Goal: Task Accomplishment & Management: Complete application form

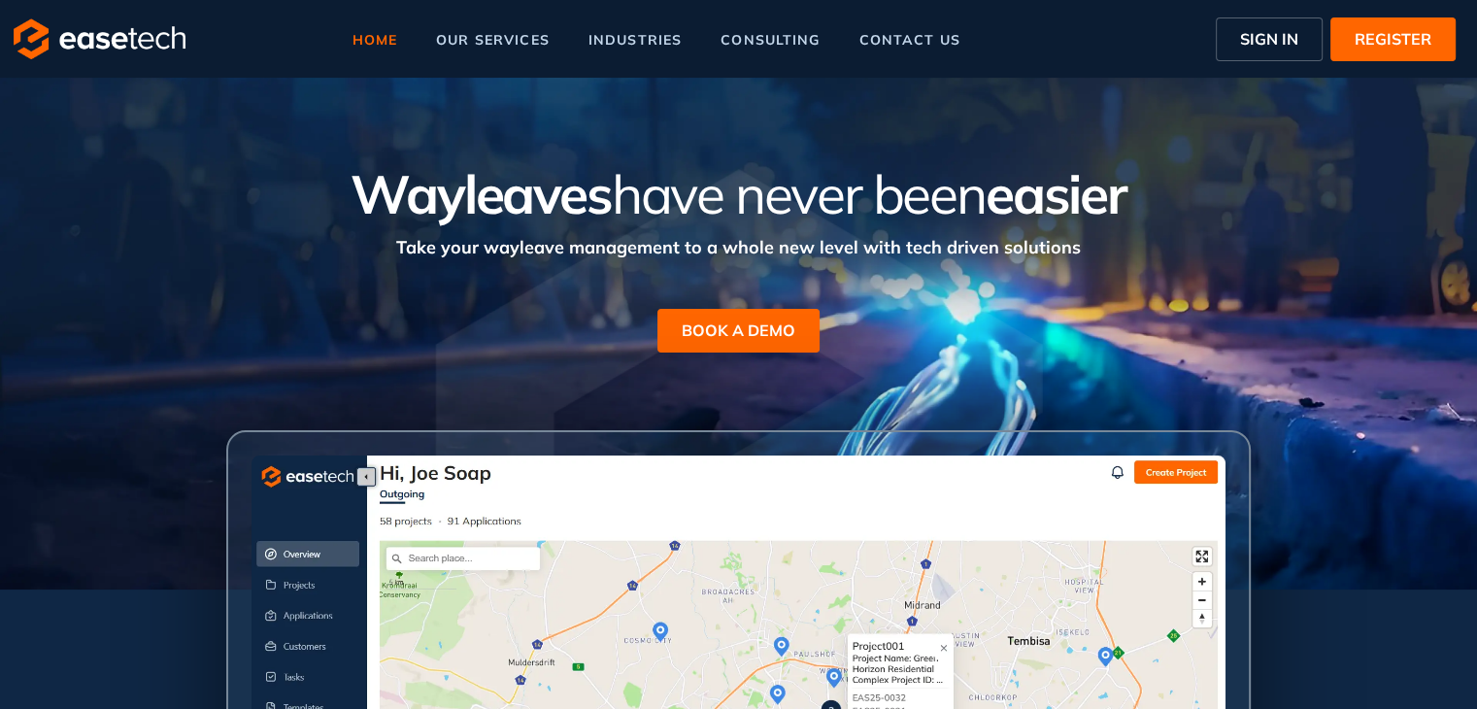
click at [1255, 34] on span "SIGN IN" at bounding box center [1269, 38] width 58 height 23
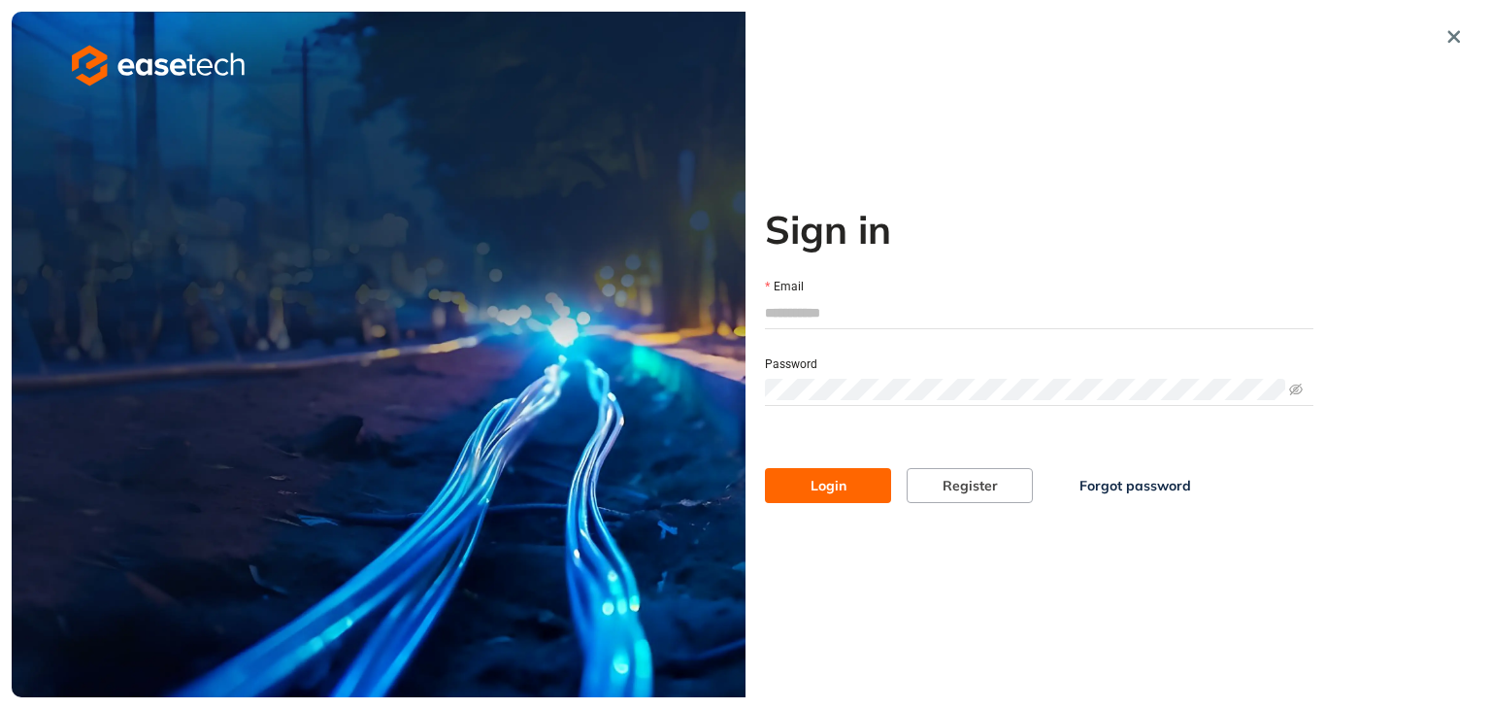
type input "**********"
click at [828, 480] on span "Login" at bounding box center [829, 485] width 36 height 21
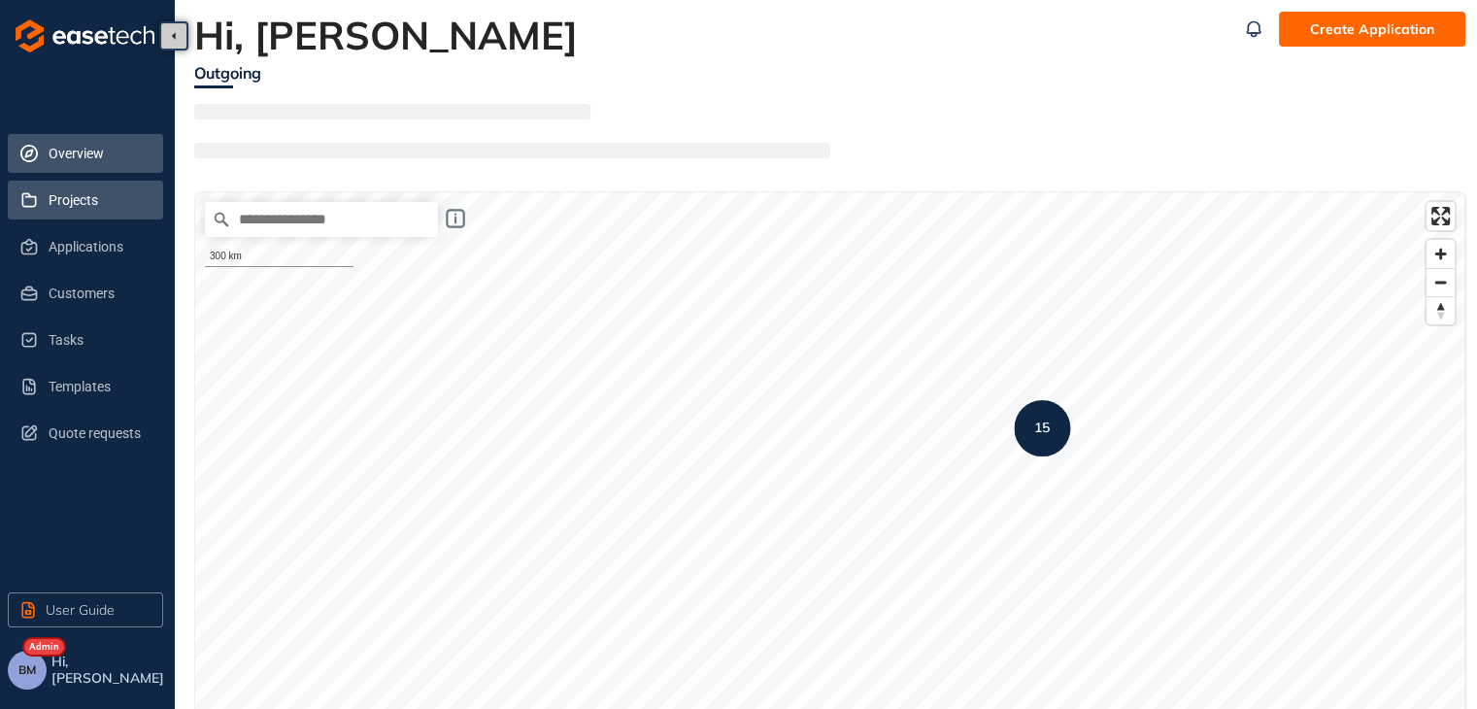
click at [74, 203] on span "Projects" at bounding box center [98, 200] width 99 height 39
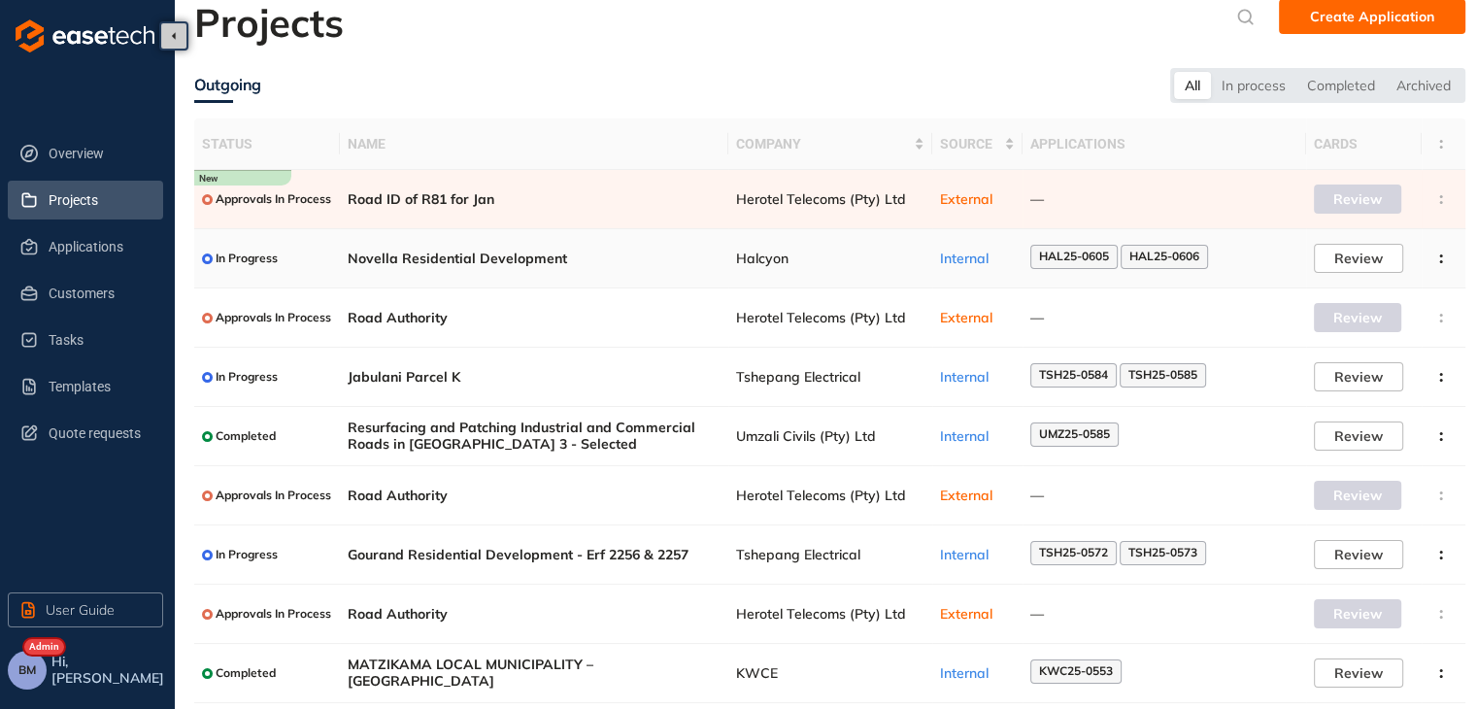
scroll to position [97, 0]
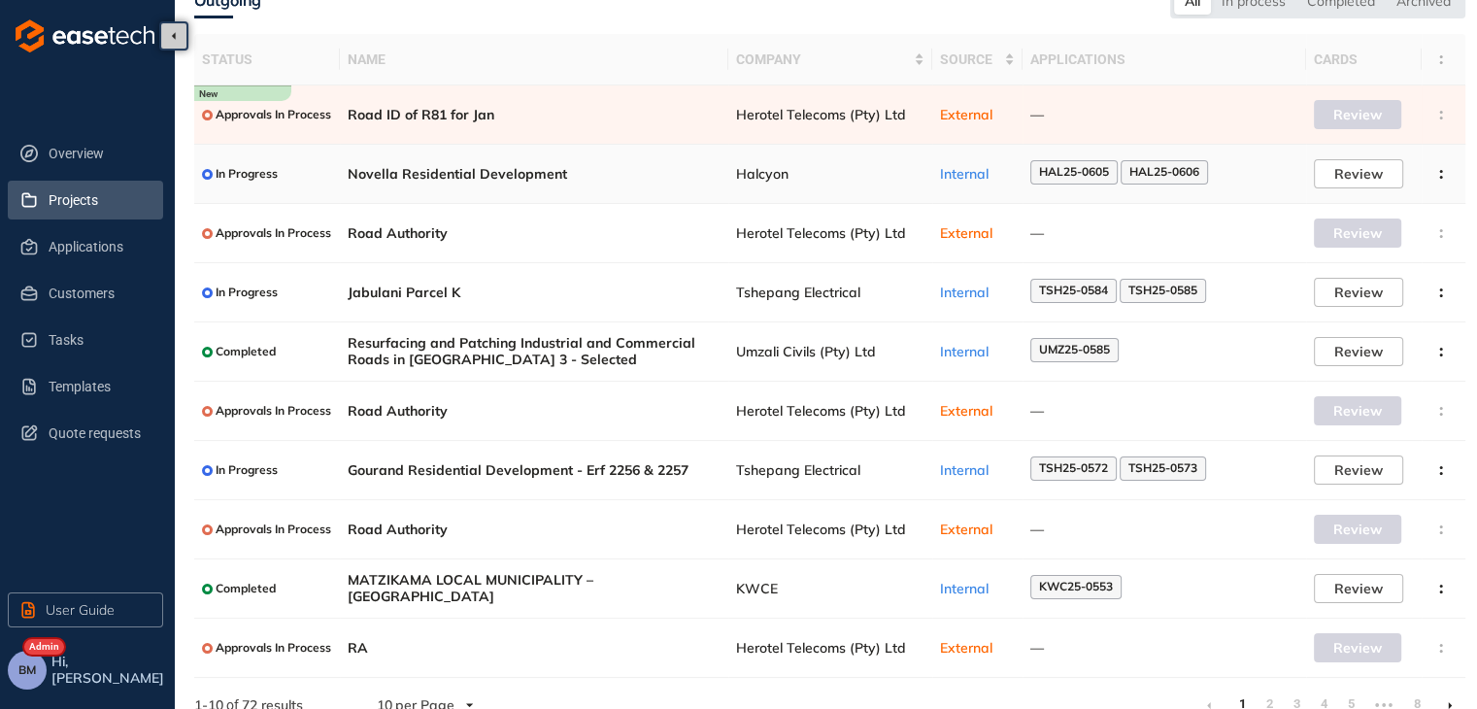
click at [562, 185] on td "Novella Residential Development" at bounding box center [534, 174] width 388 height 59
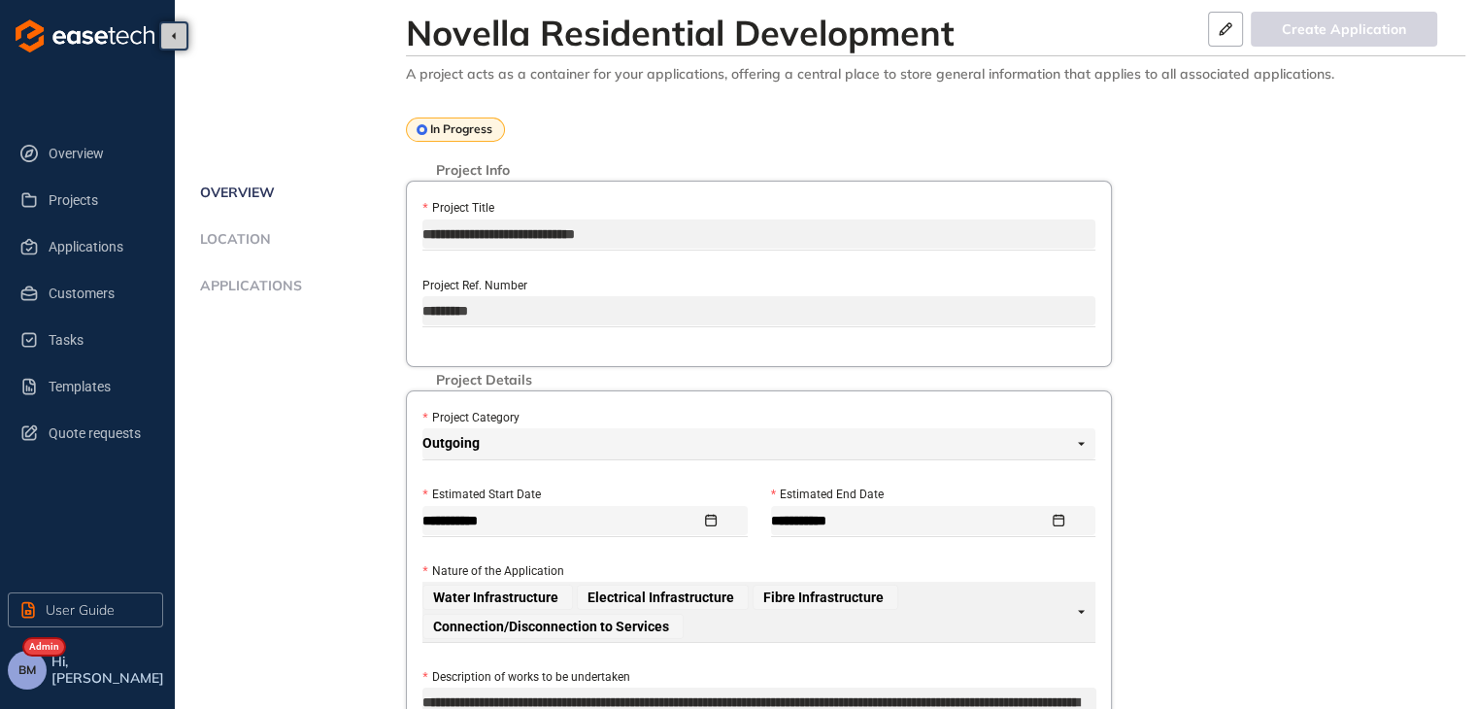
click at [293, 286] on span "Applications" at bounding box center [248, 286] width 108 height 17
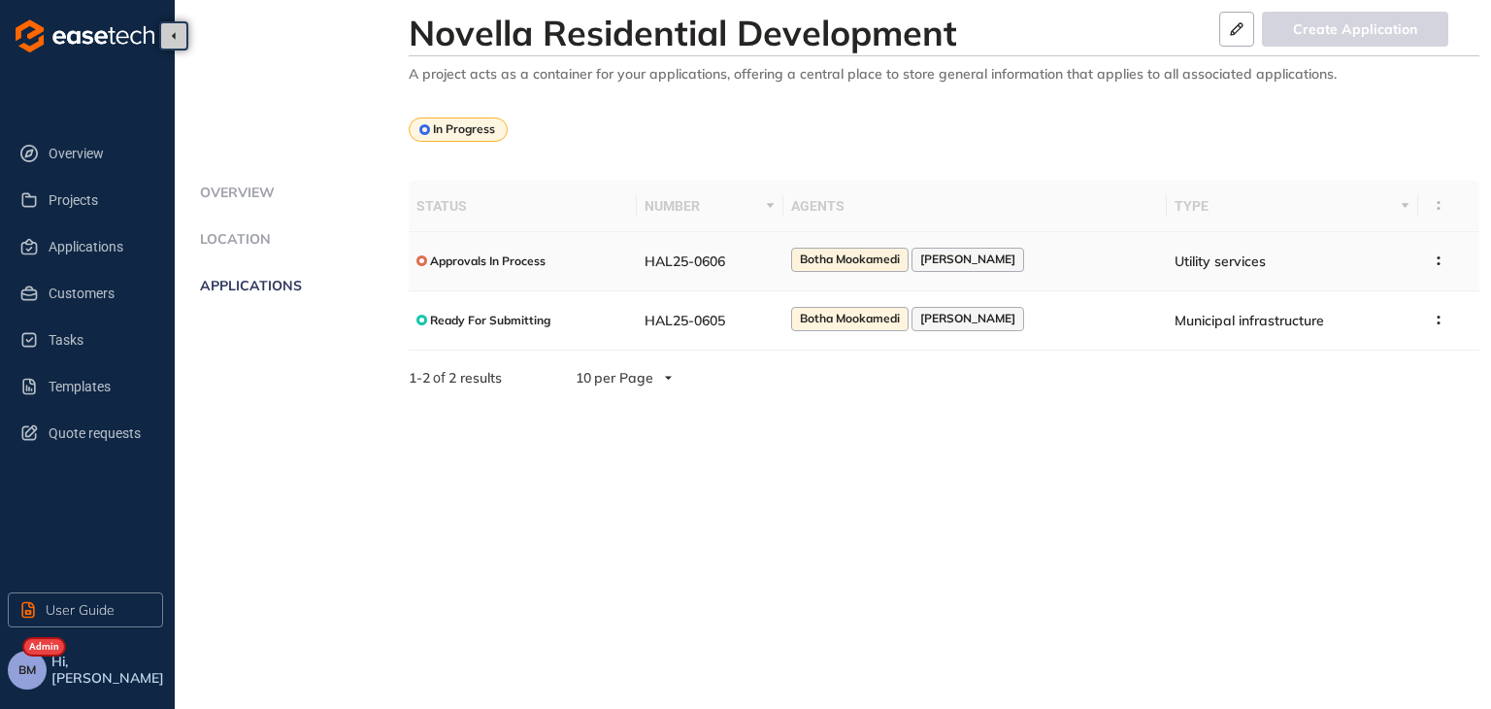
click at [725, 266] on span "HAL25-0606" at bounding box center [685, 260] width 81 height 17
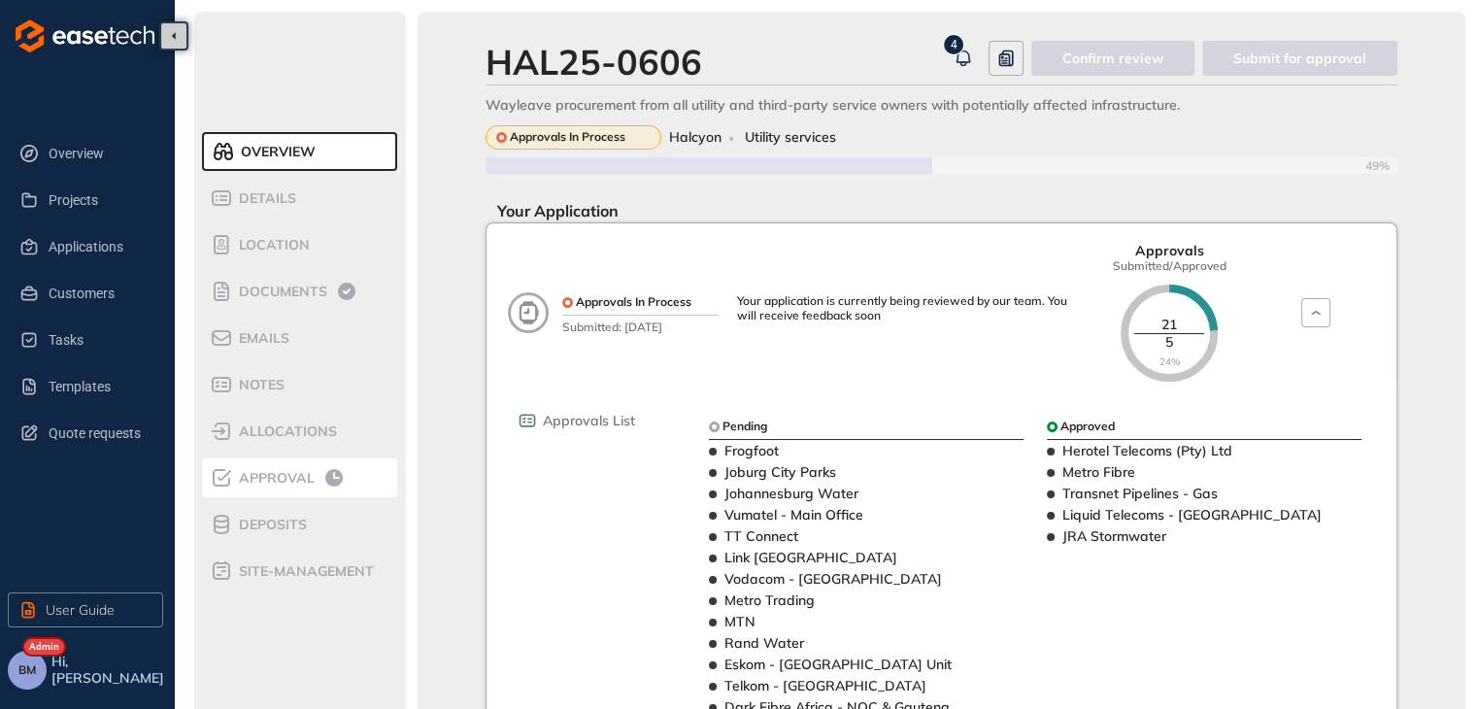
click at [285, 481] on span "Approval" at bounding box center [274, 478] width 82 height 17
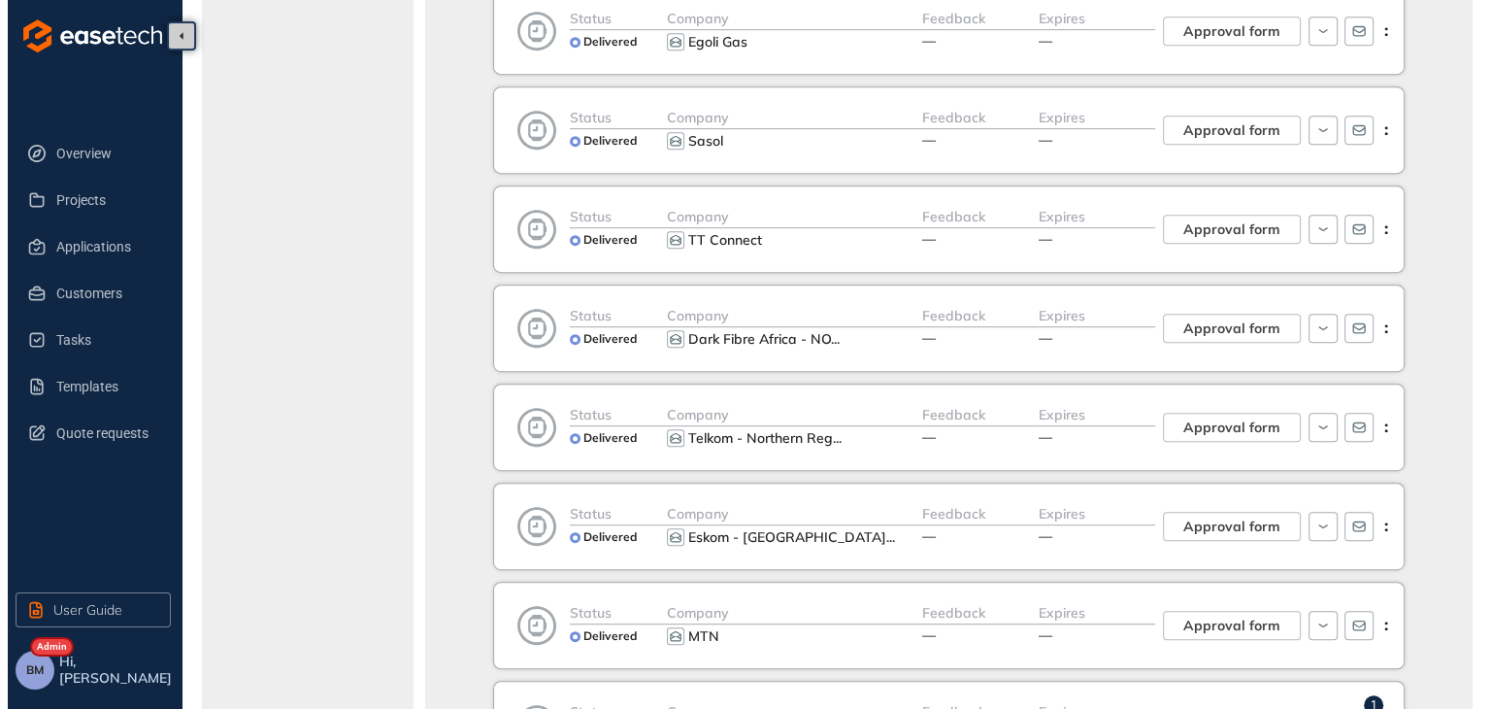
scroll to position [1068, 0]
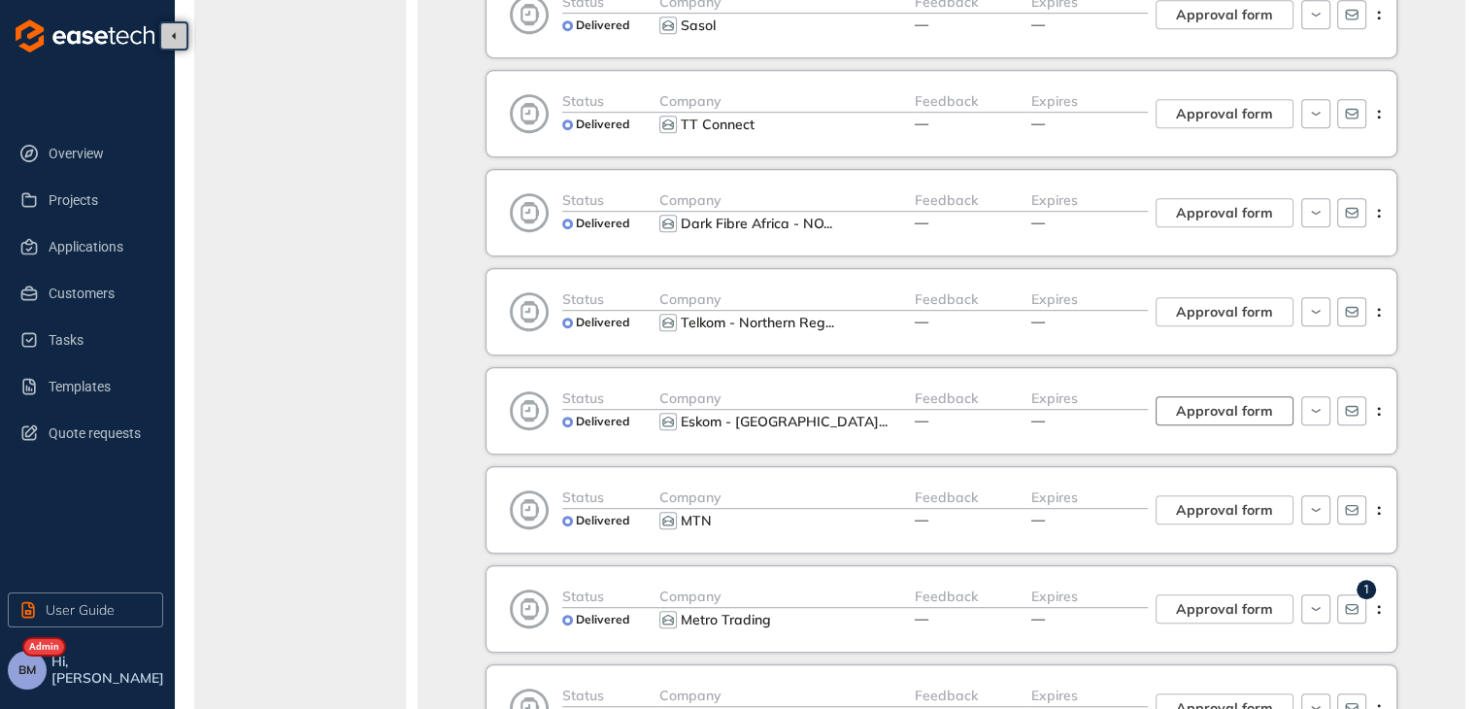
click at [1187, 411] on span "Approval form" at bounding box center [1224, 410] width 97 height 21
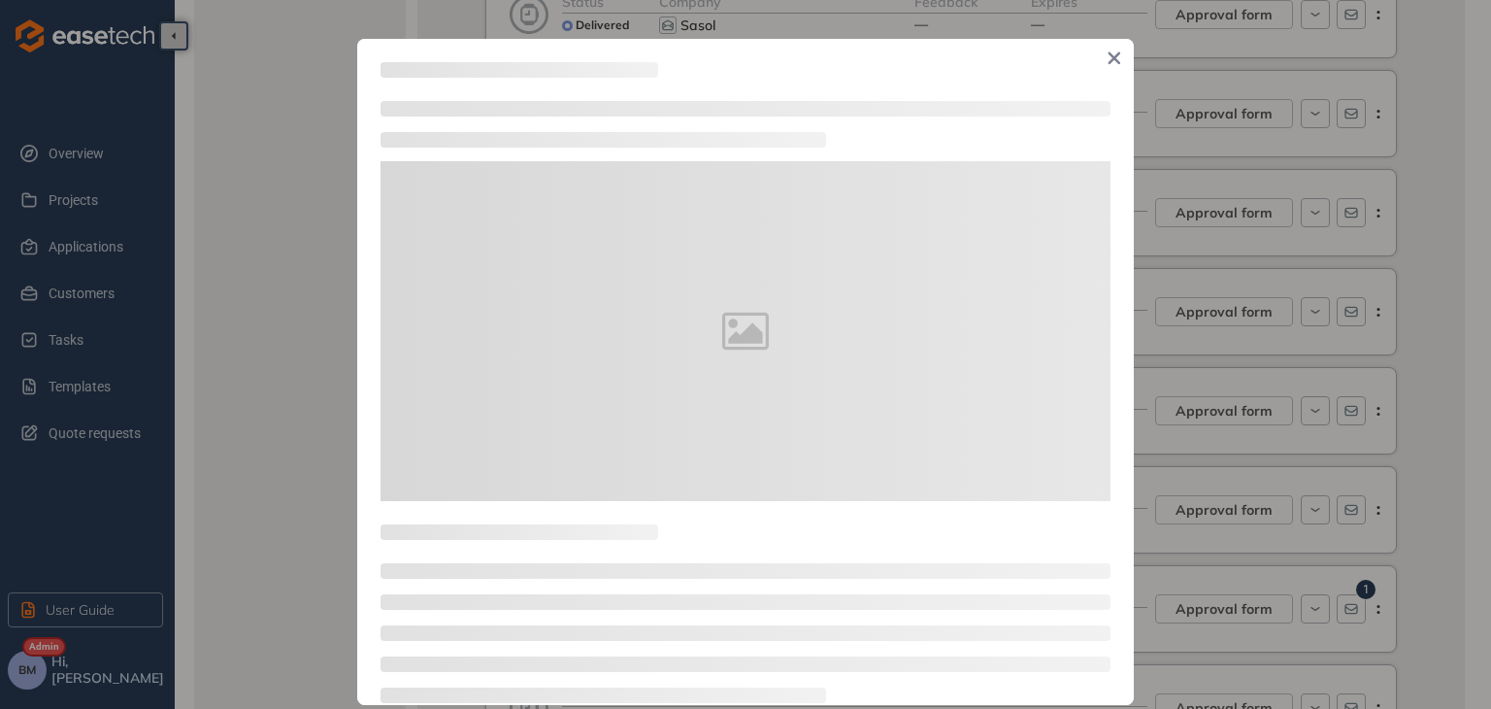
type textarea "**********"
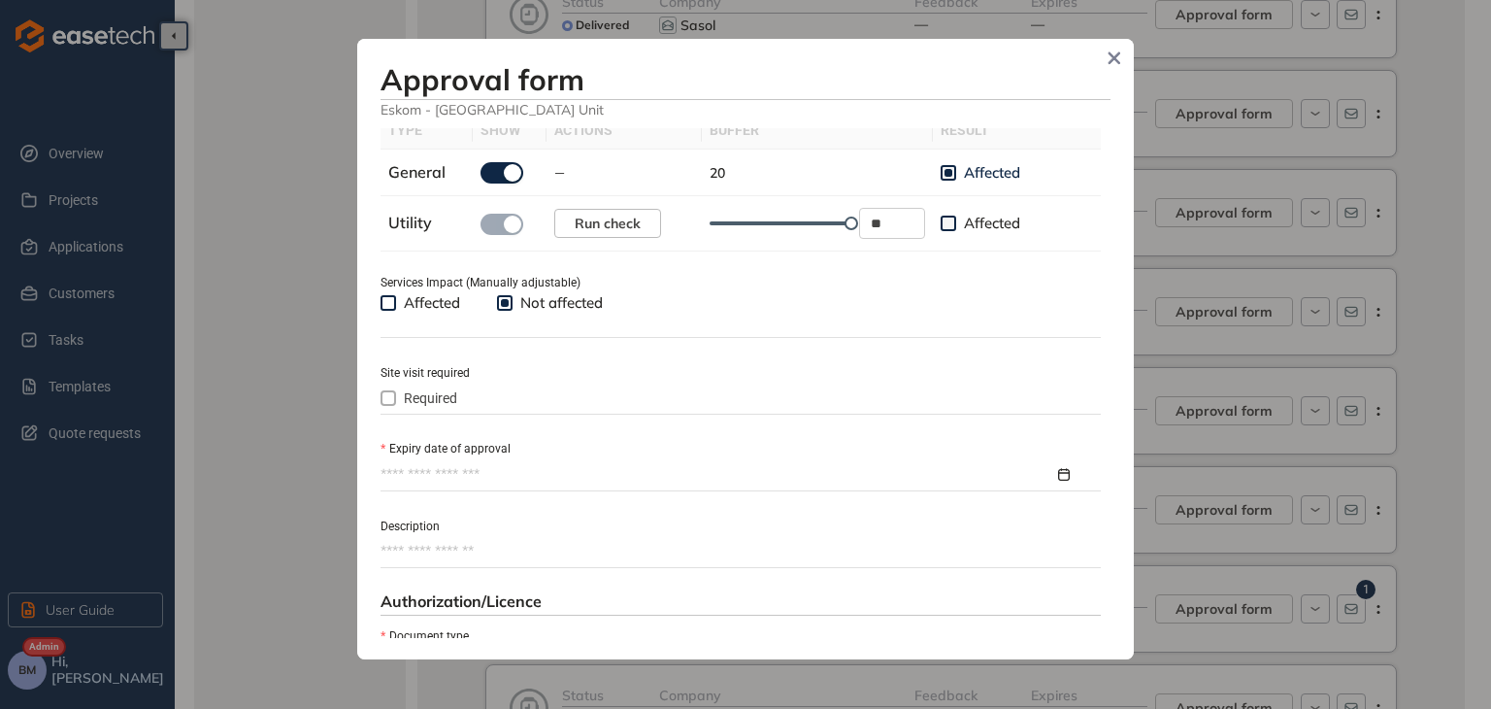
scroll to position [680, 0]
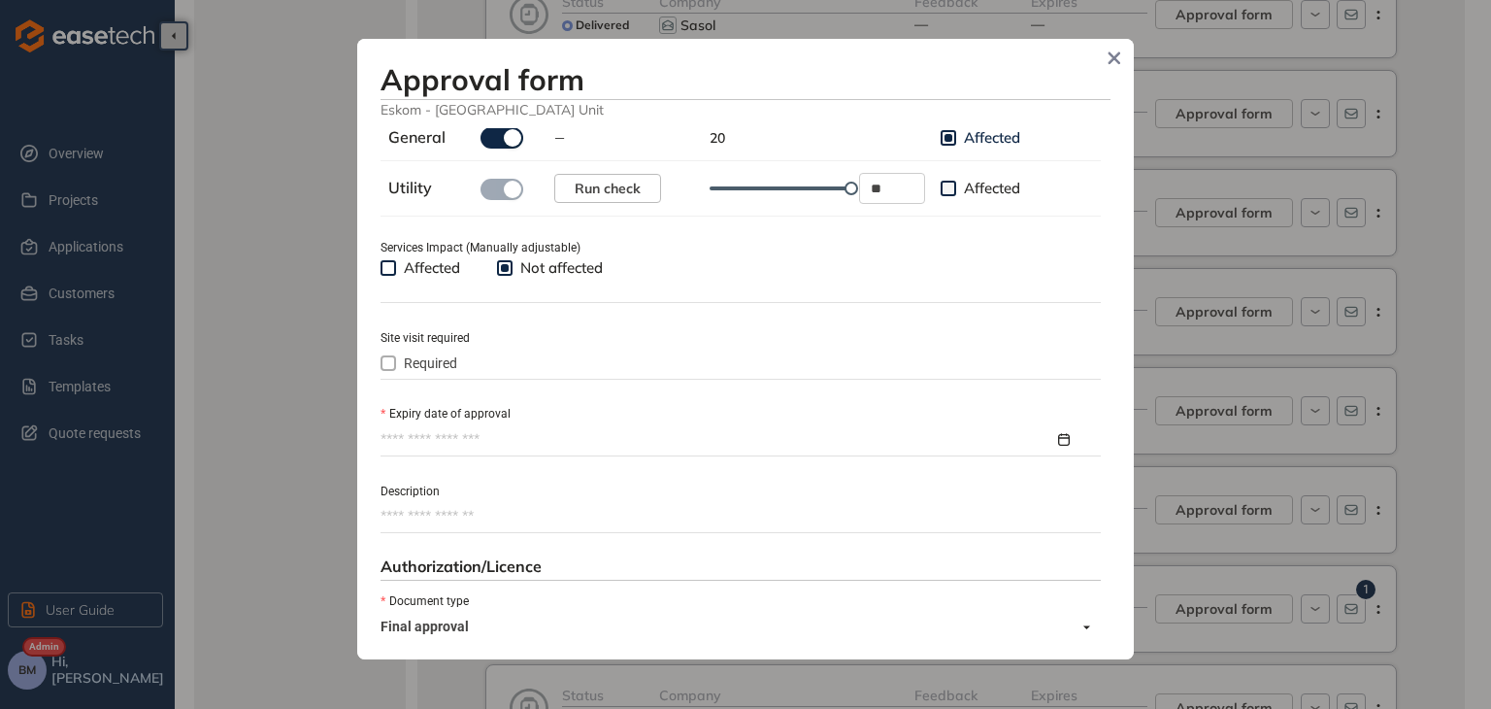
click at [463, 420] on label "Expiry date of approval" at bounding box center [446, 414] width 130 height 18
click at [463, 429] on input "Expiry date of approval" at bounding box center [718, 439] width 674 height 21
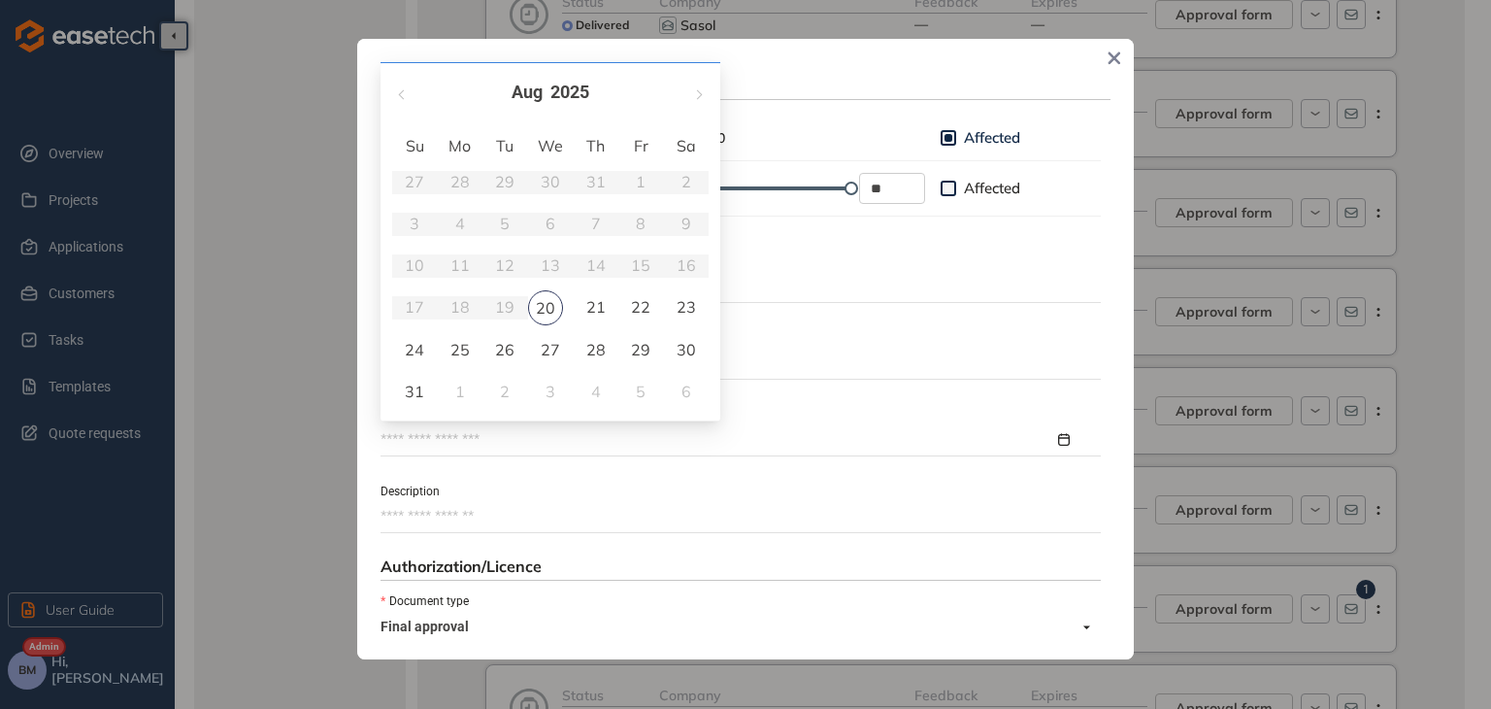
type input "**********"
click at [697, 95] on span "button" at bounding box center [698, 94] width 10 height 10
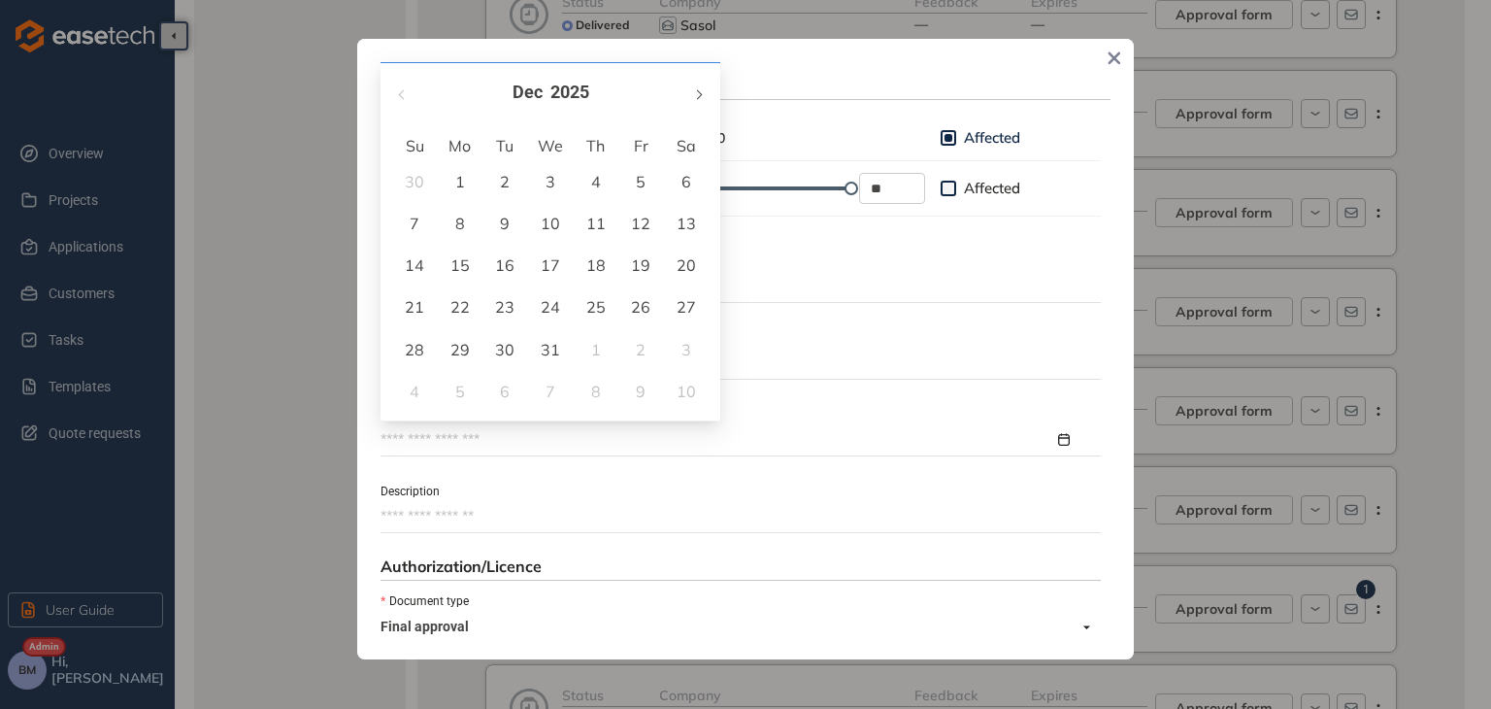
click at [697, 95] on span "button" at bounding box center [698, 94] width 10 height 10
type input "**********"
click at [604, 269] on div "19" at bounding box center [595, 264] width 23 height 23
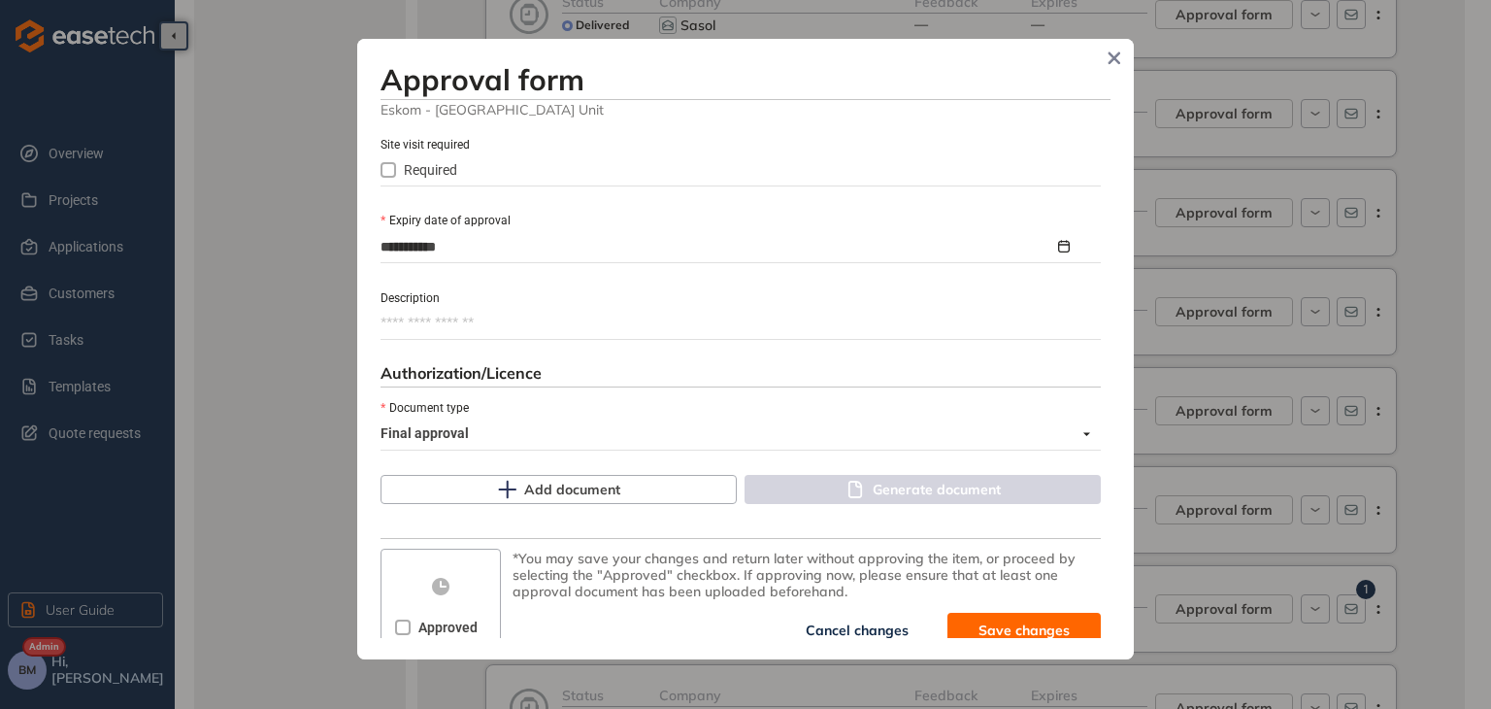
scroll to position [874, 0]
click at [513, 498] on button "Add document" at bounding box center [559, 488] width 356 height 29
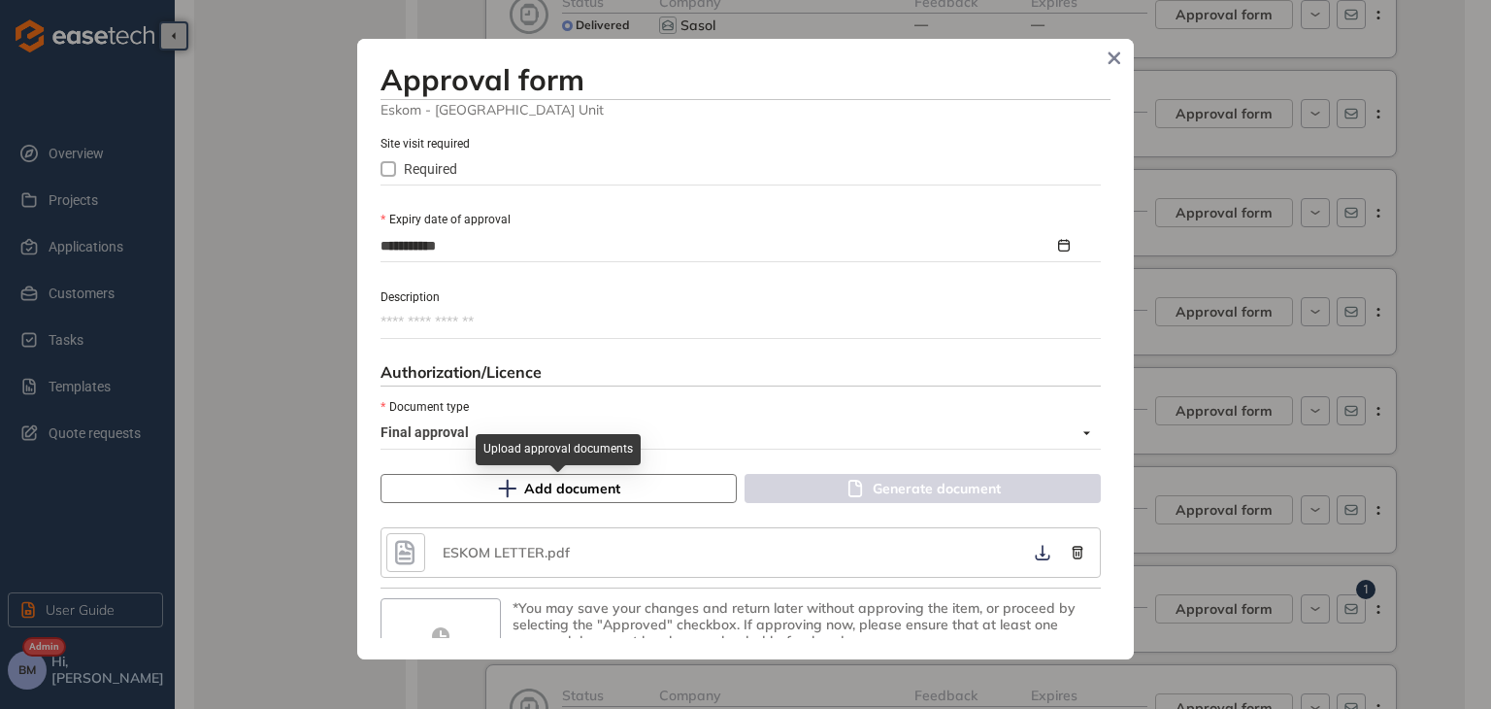
click at [551, 490] on span "Add document" at bounding box center [572, 488] width 96 height 21
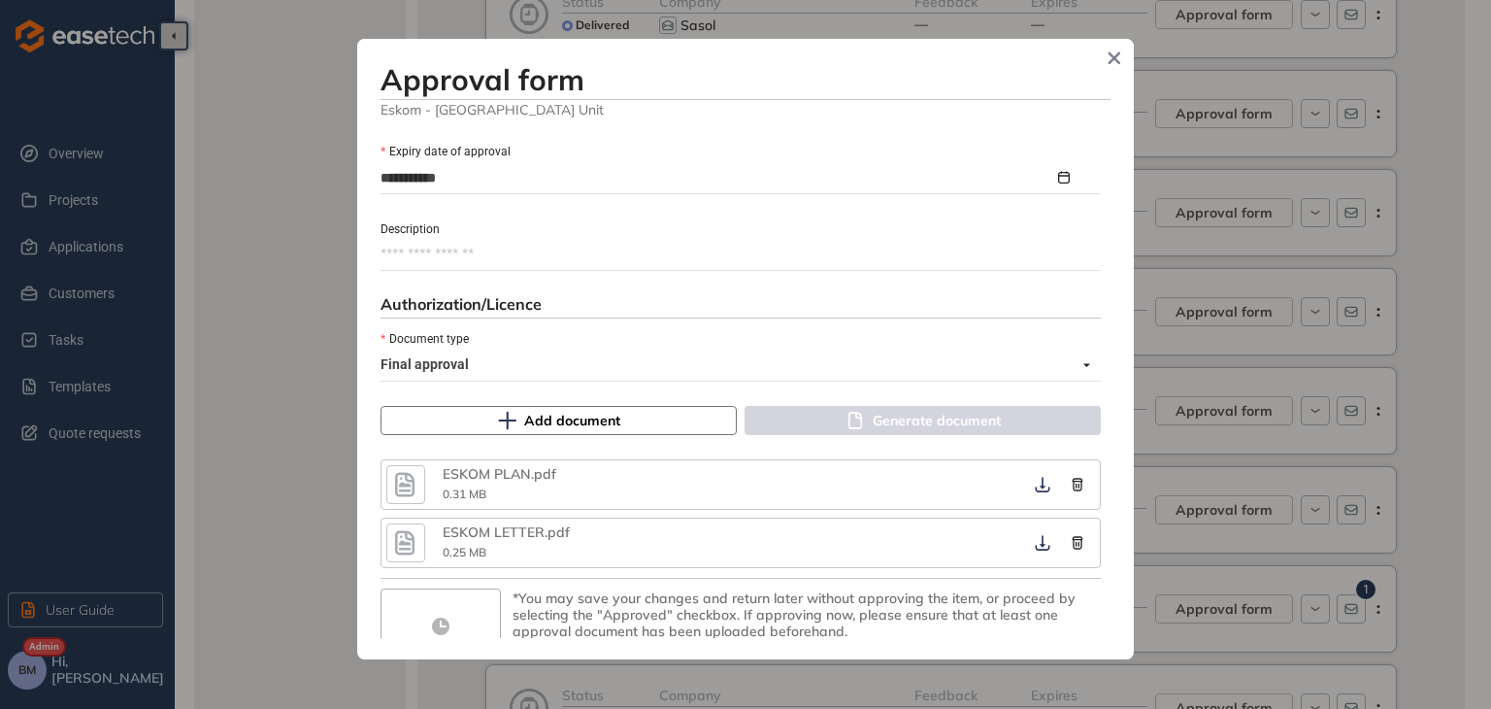
scroll to position [971, 0]
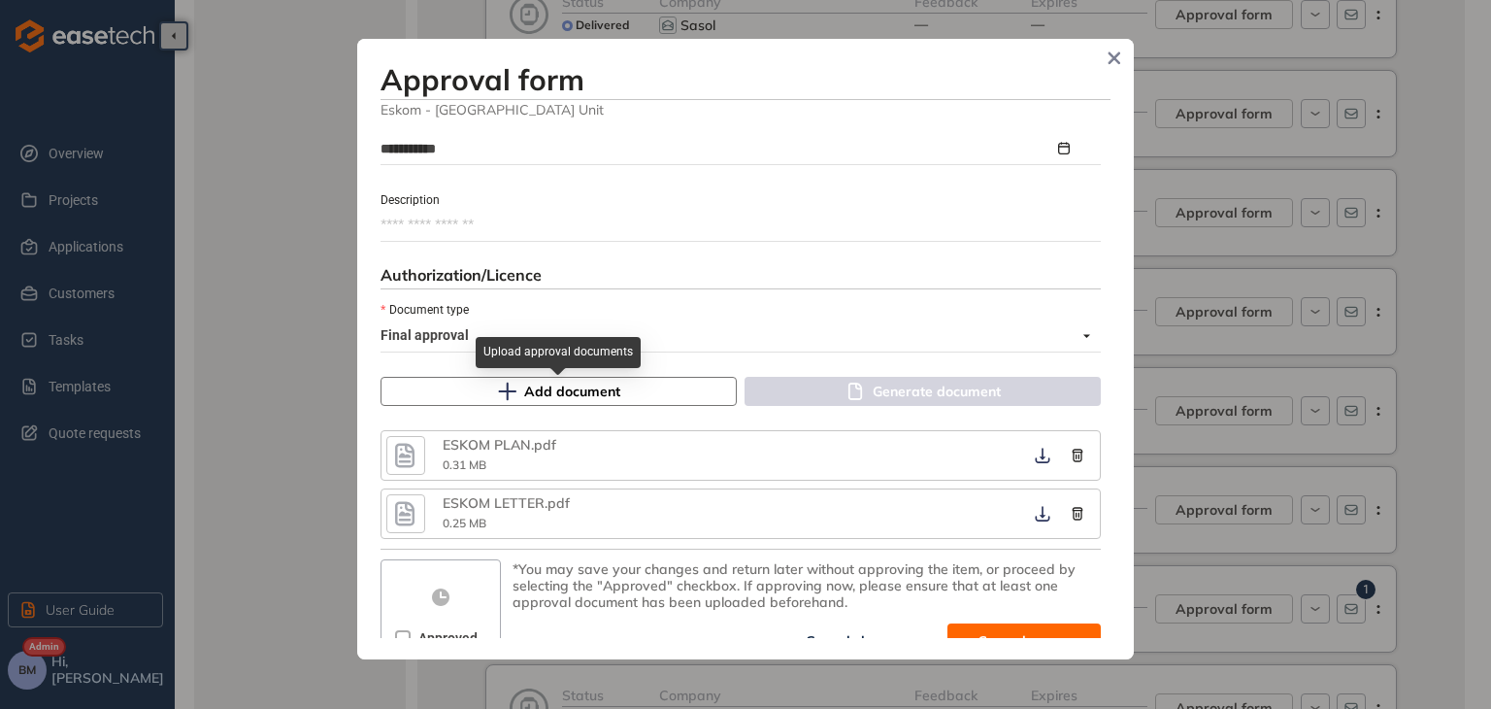
click at [584, 391] on span "Add document" at bounding box center [572, 391] width 96 height 21
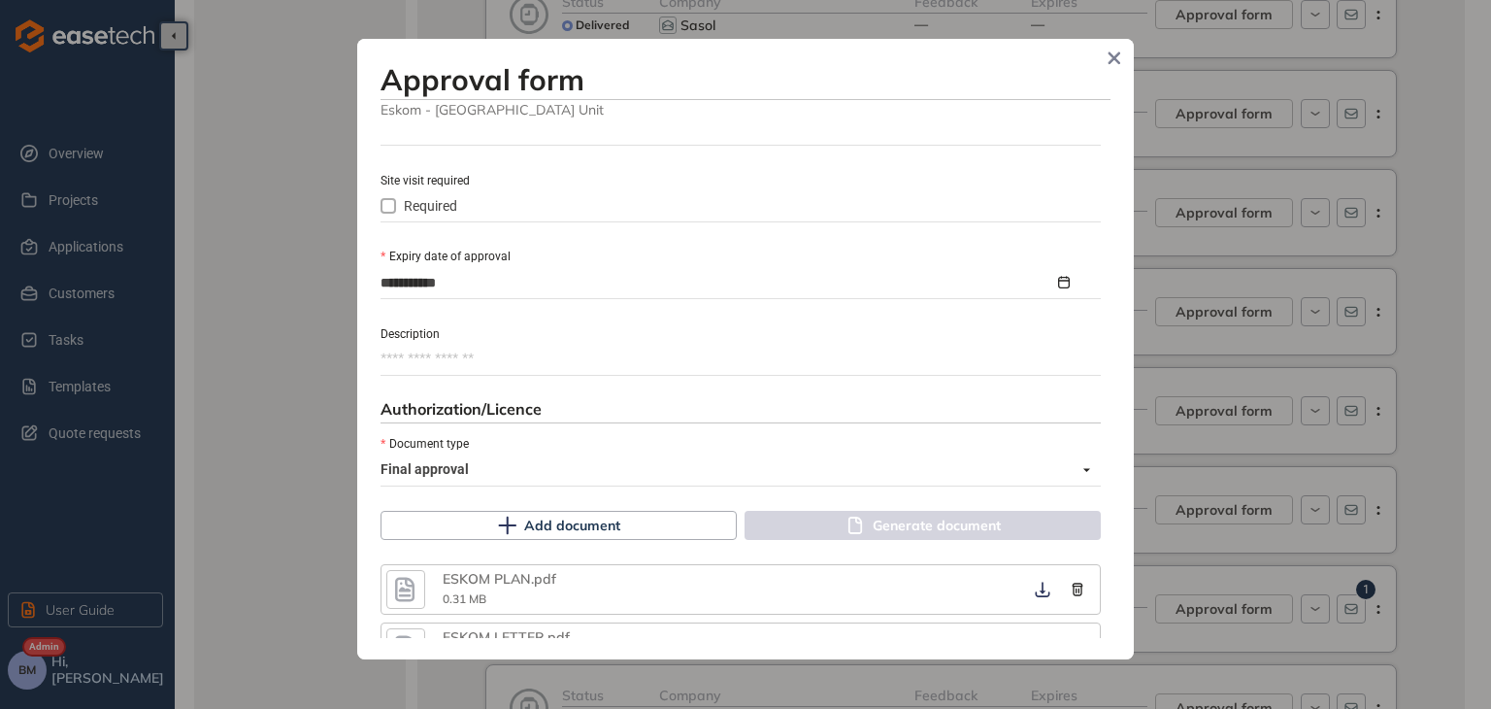
scroll to position [998, 0]
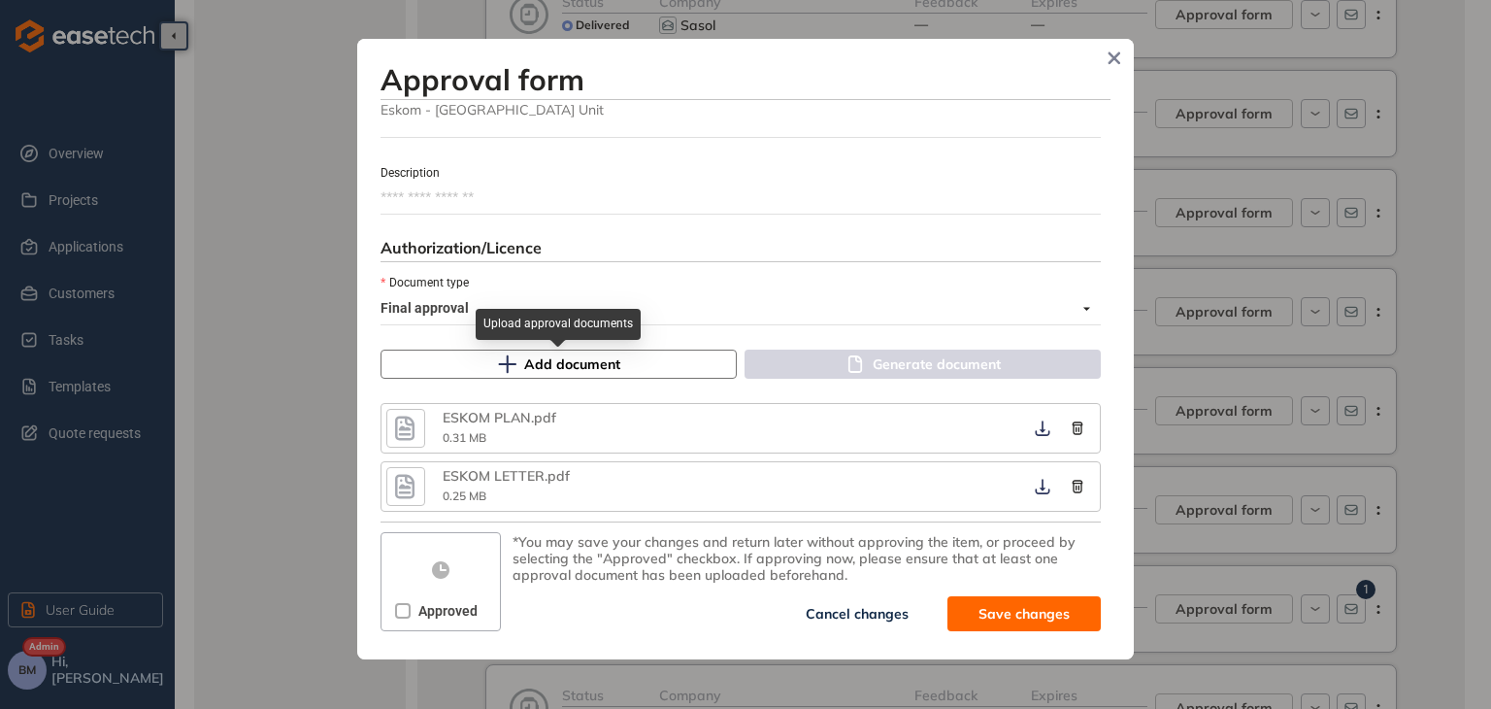
click at [539, 362] on span "Add document" at bounding box center [572, 363] width 96 height 21
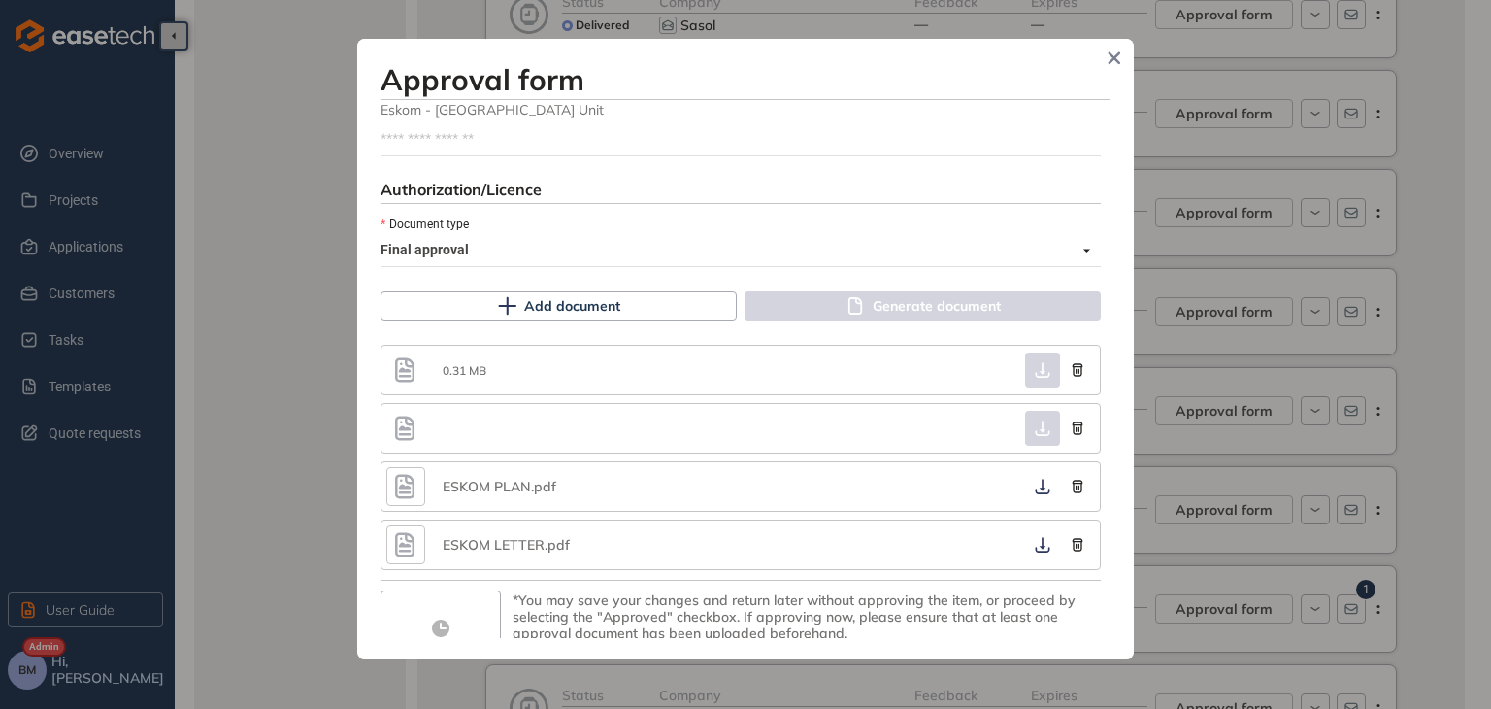
scroll to position [1114, 0]
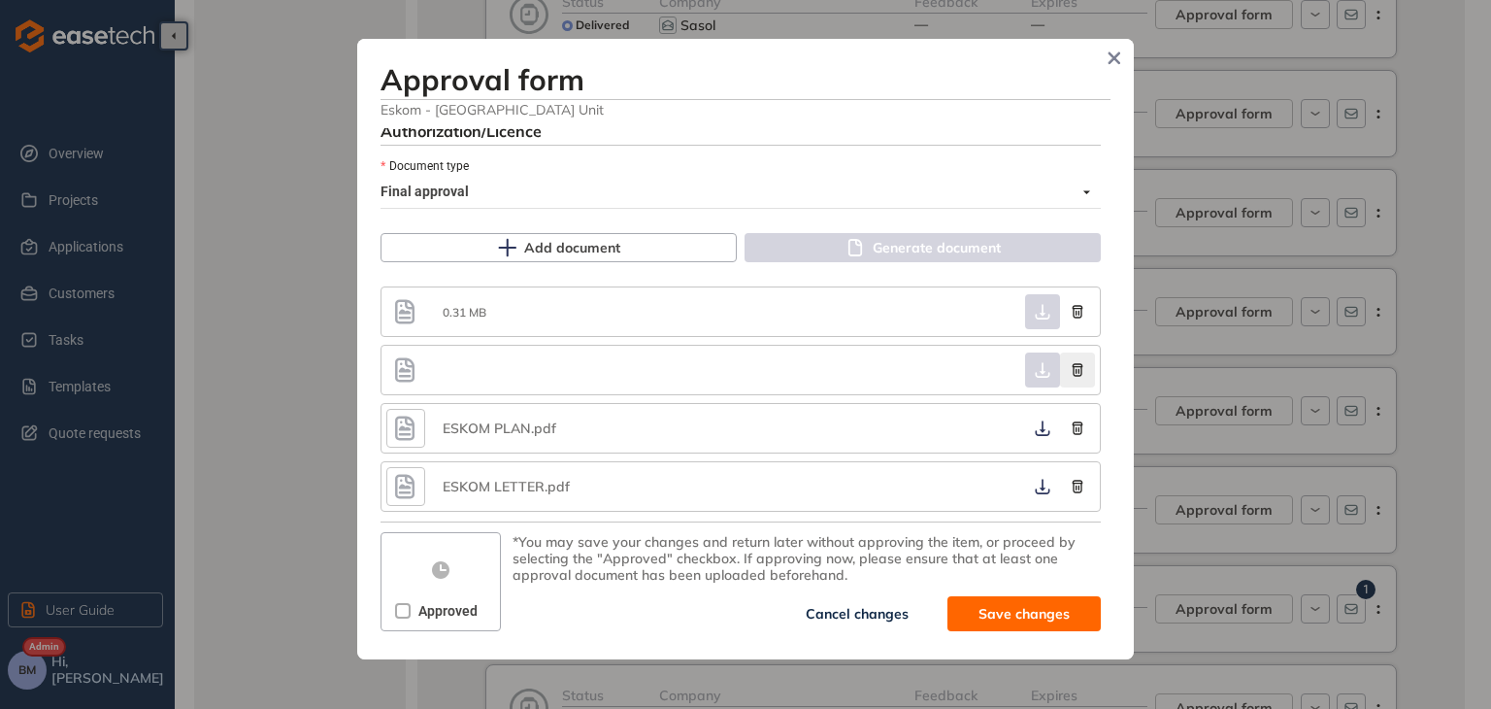
click at [1073, 370] on icon "button" at bounding box center [1078, 370] width 11 height 13
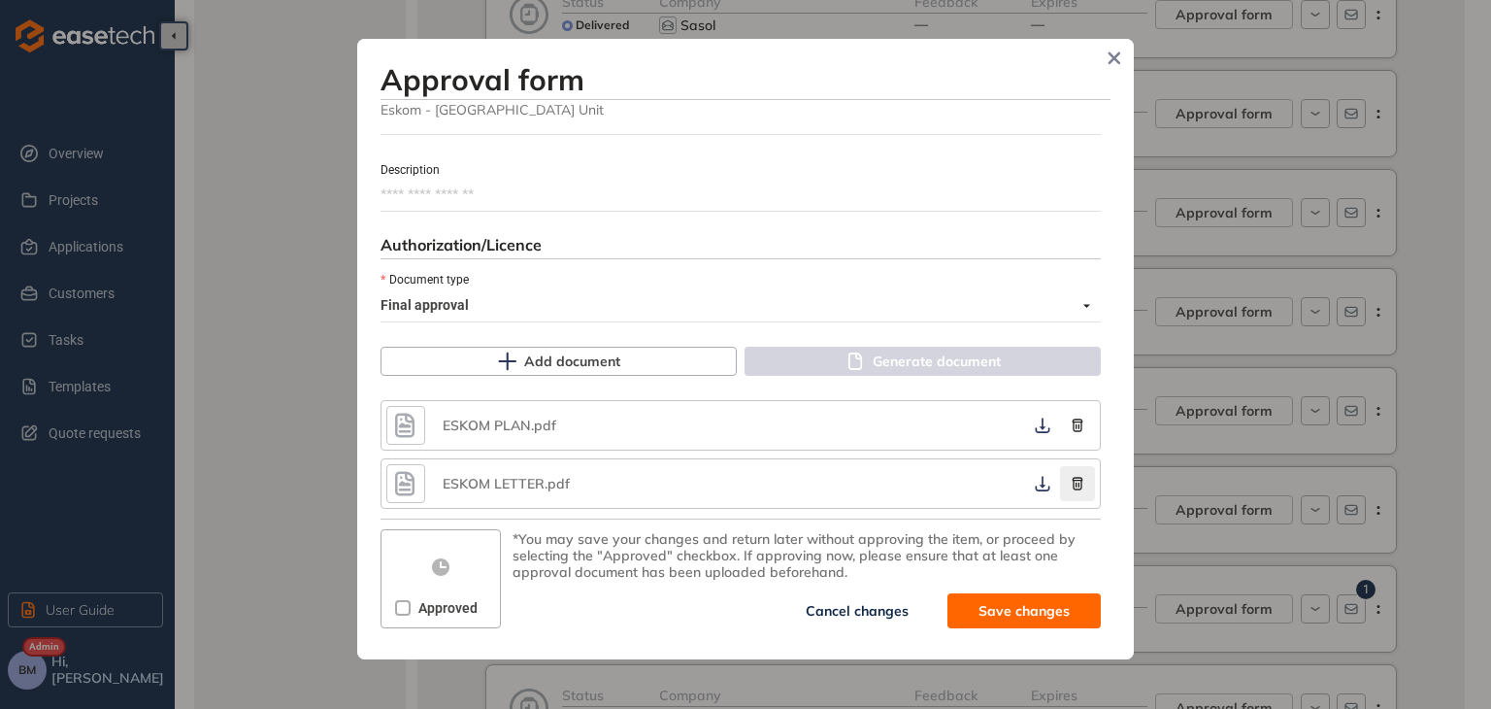
scroll to position [998, 0]
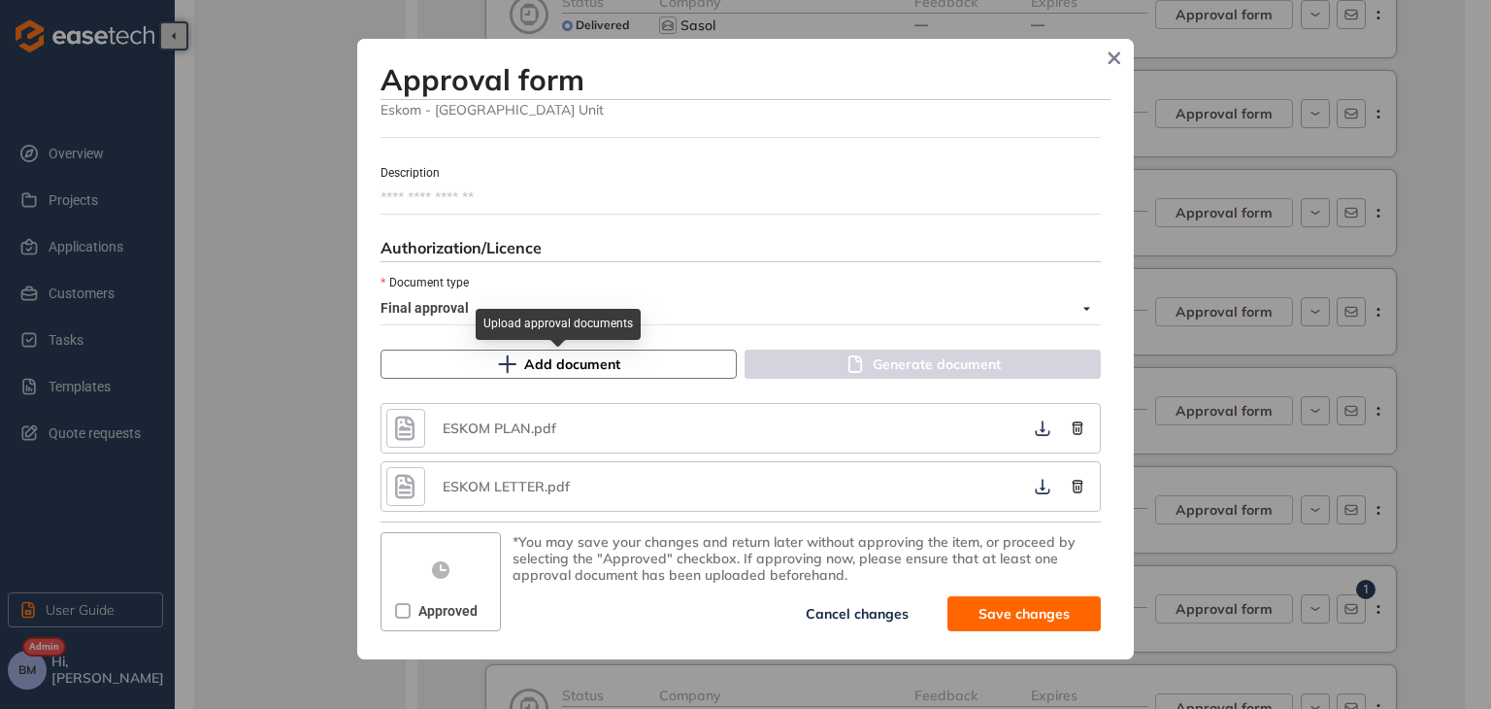
click at [582, 362] on span "Add document" at bounding box center [572, 363] width 96 height 21
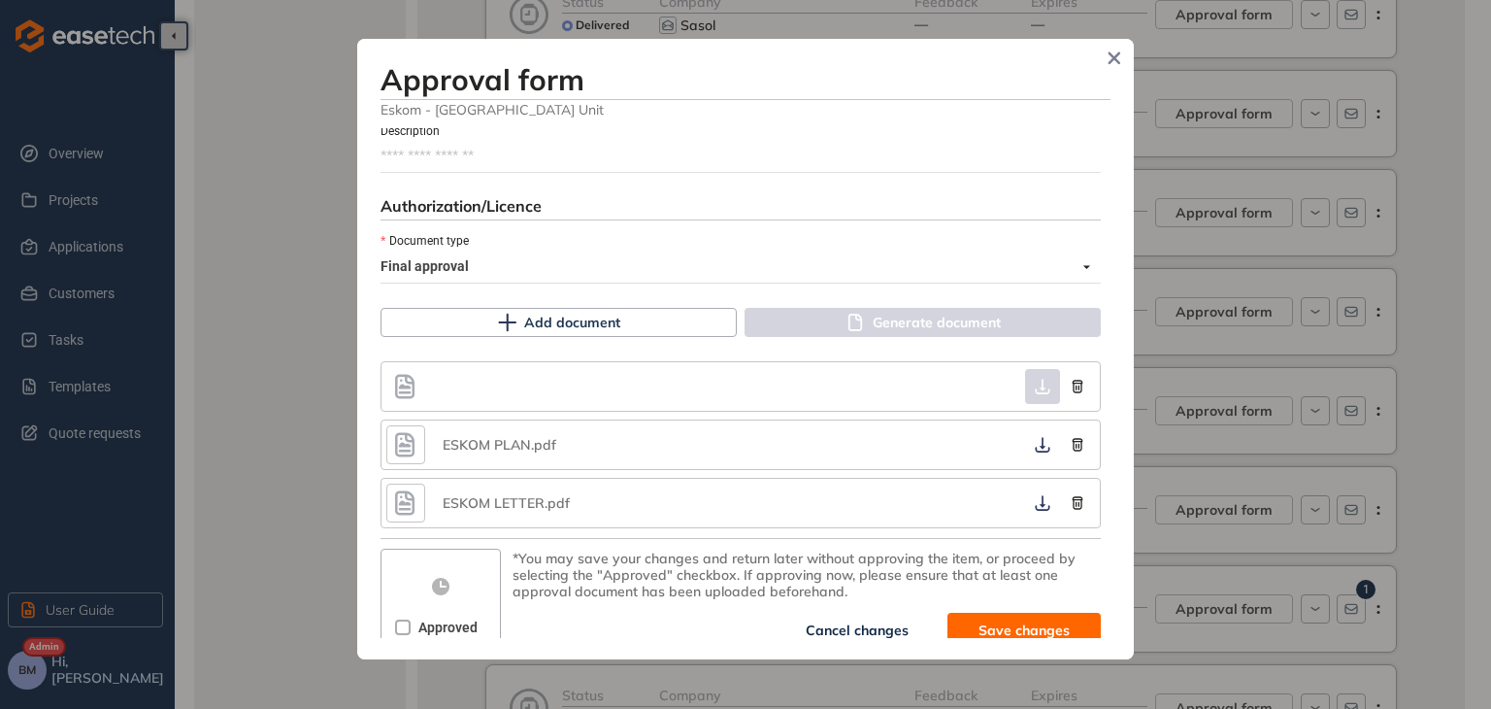
scroll to position [1056, 0]
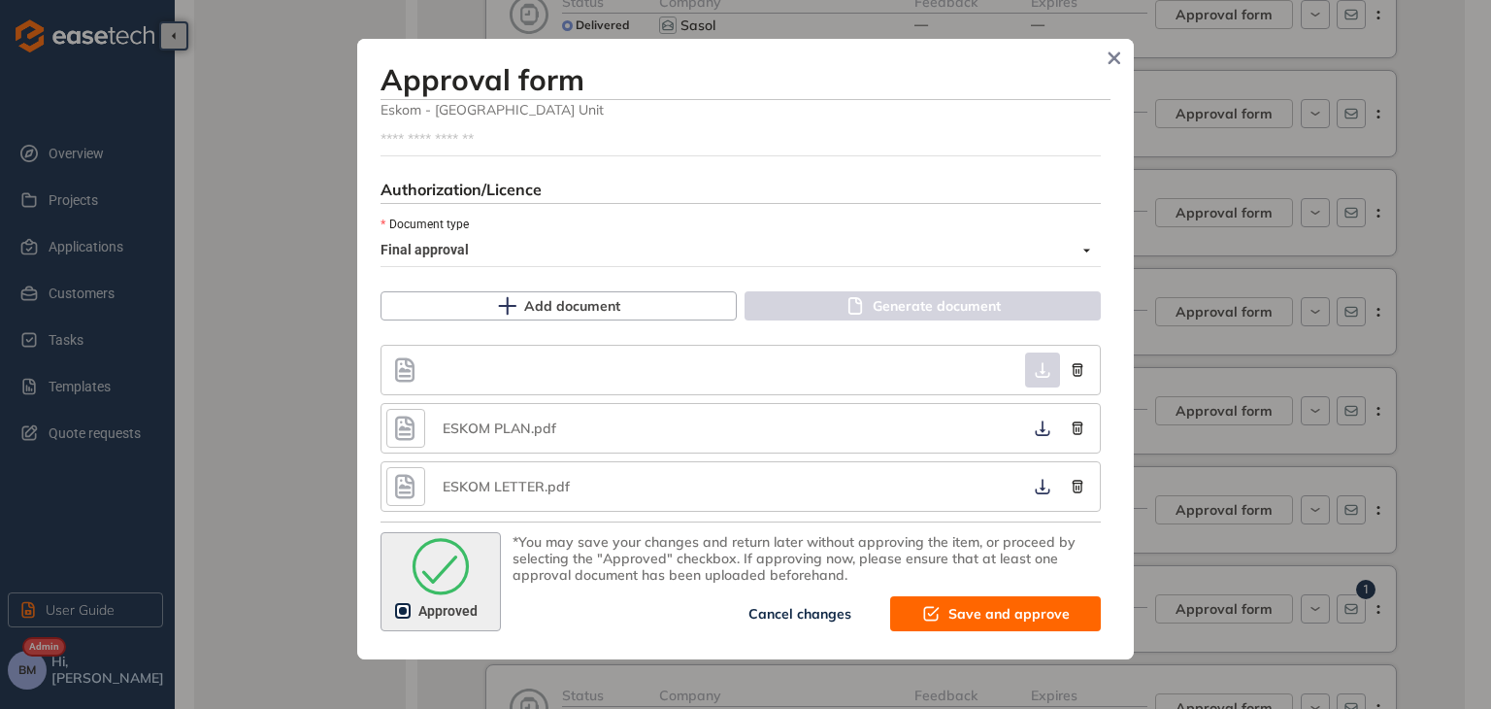
click at [1002, 623] on button "Save and approve" at bounding box center [995, 613] width 211 height 35
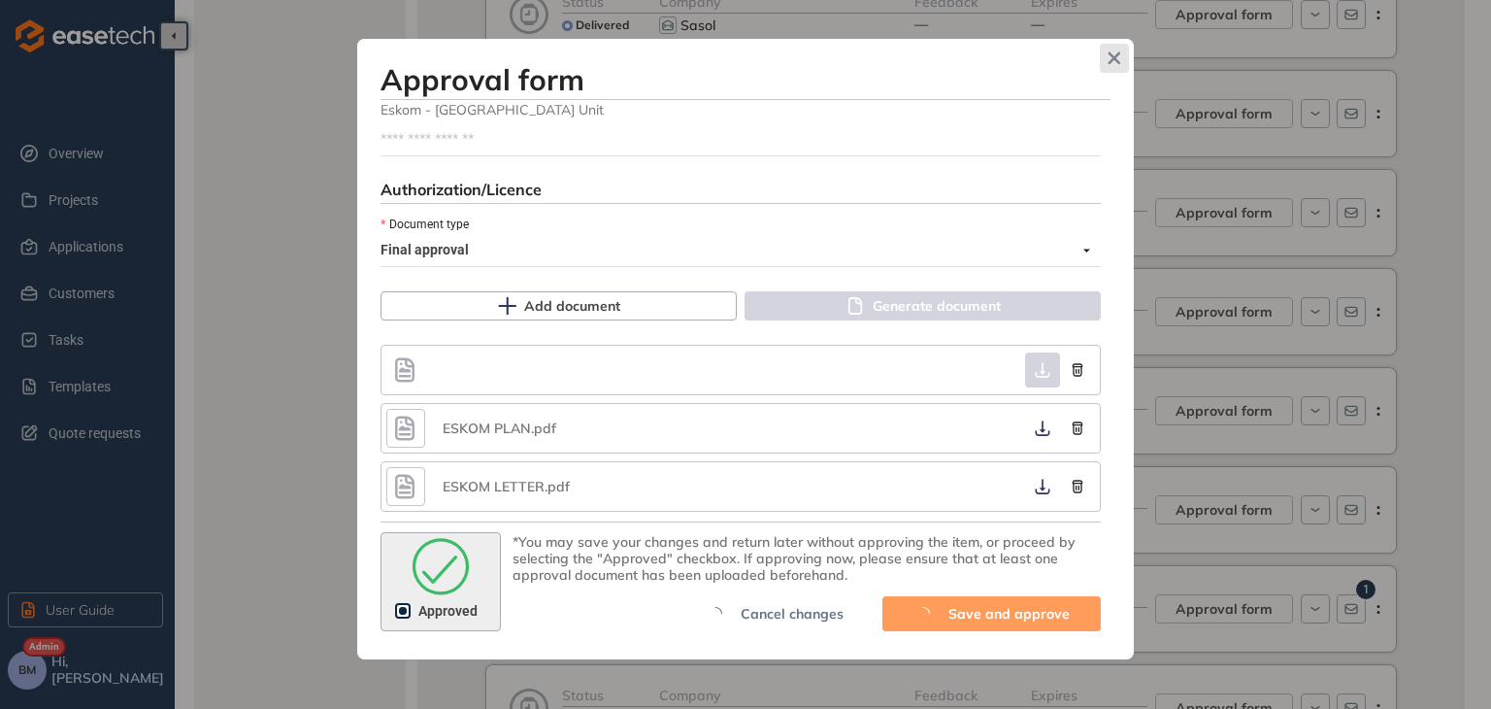
click at [1110, 55] on icon "Close" at bounding box center [1115, 58] width 14 height 14
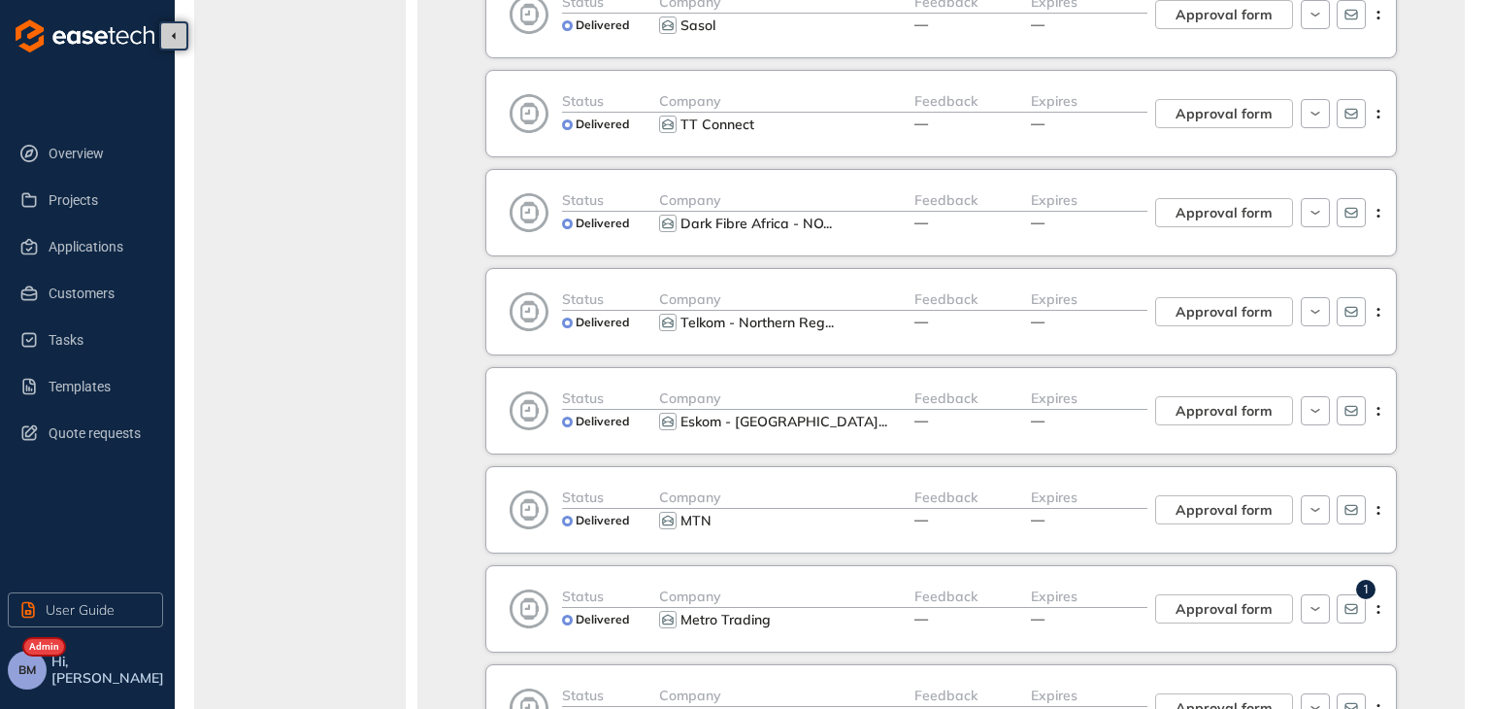
scroll to position [1302, 0]
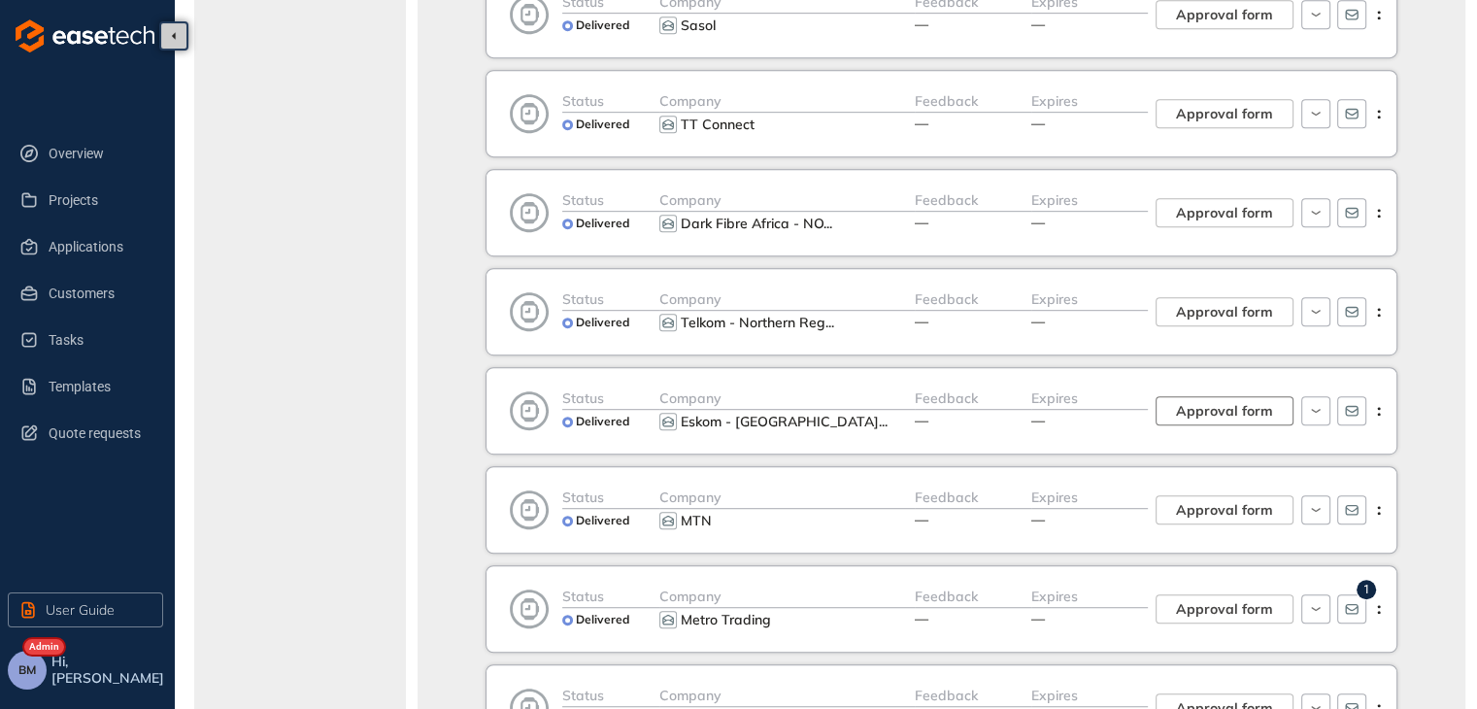
click at [1218, 412] on span "Approval form" at bounding box center [1224, 410] width 97 height 21
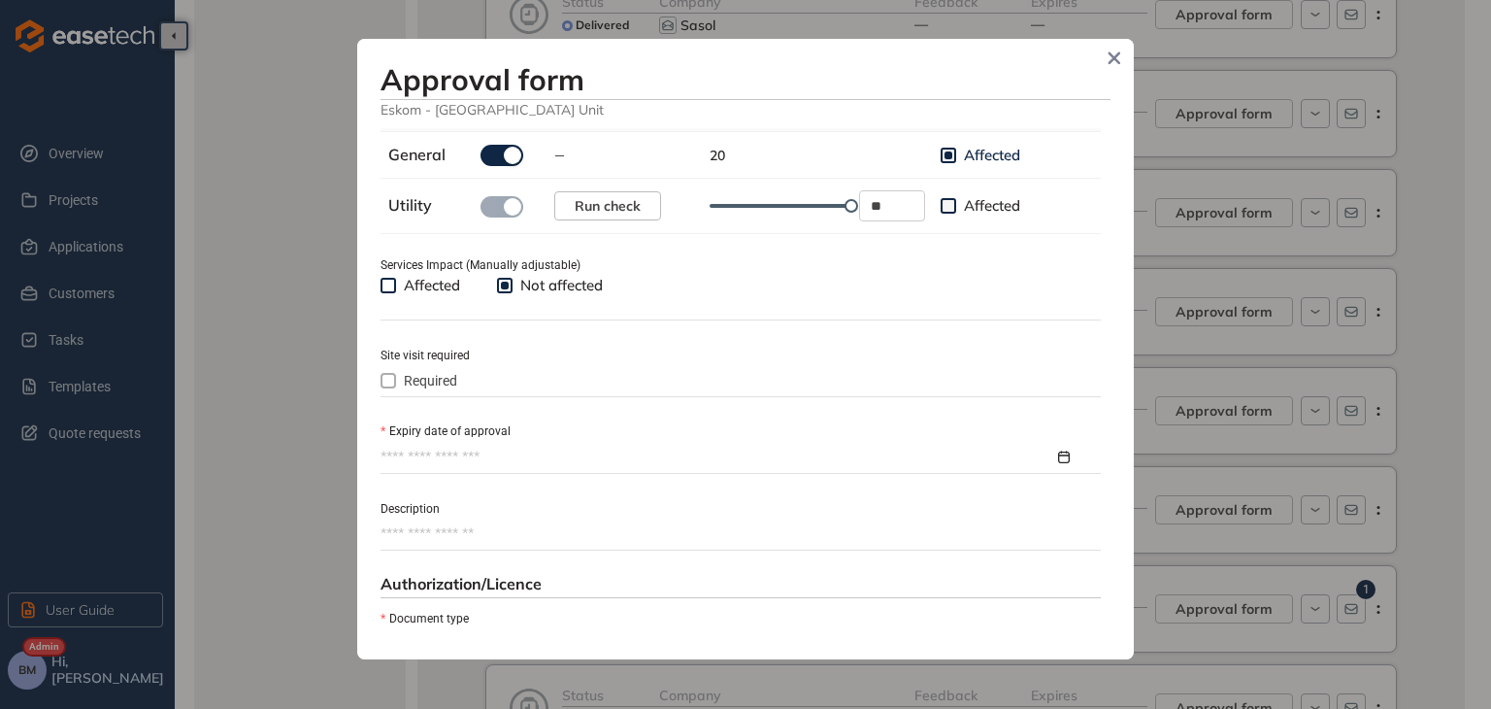
scroll to position [680, 0]
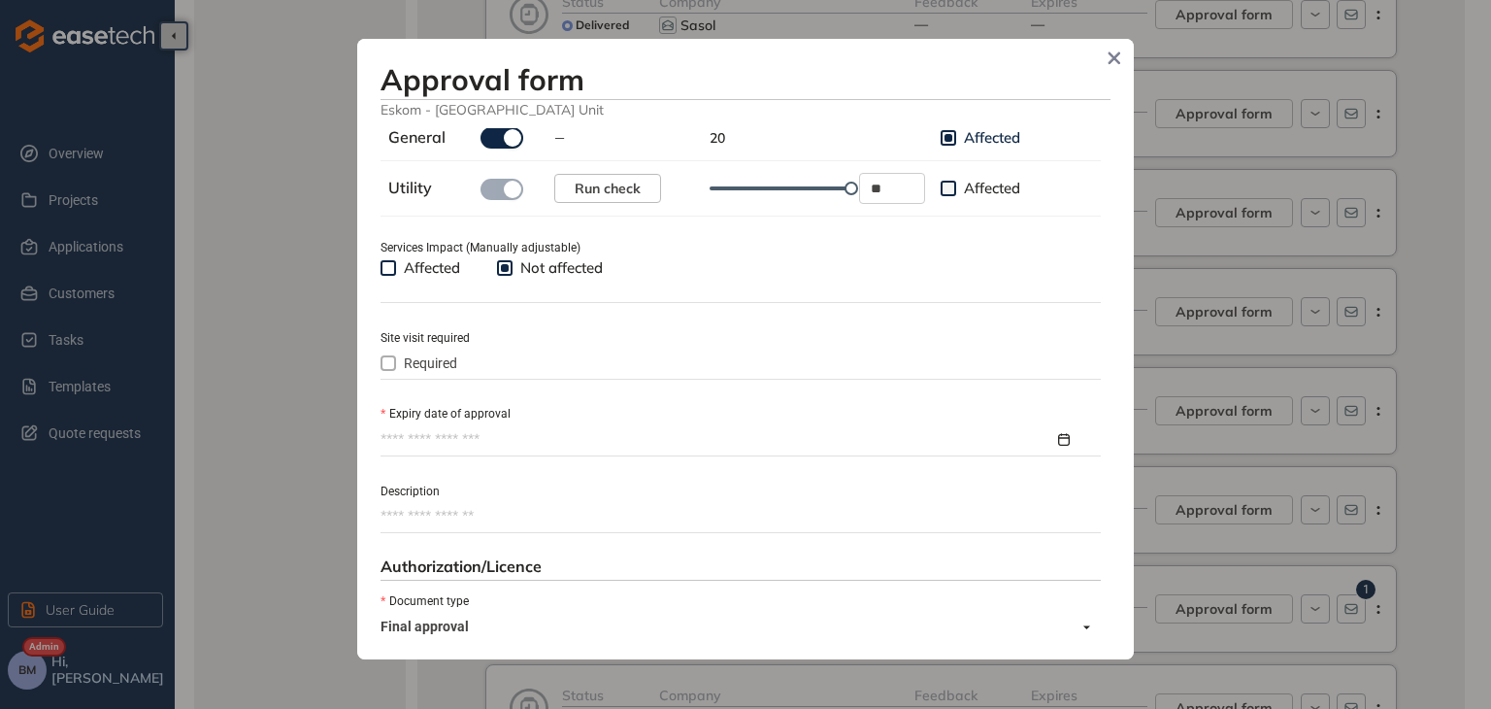
click at [431, 426] on div at bounding box center [741, 439] width 720 height 29
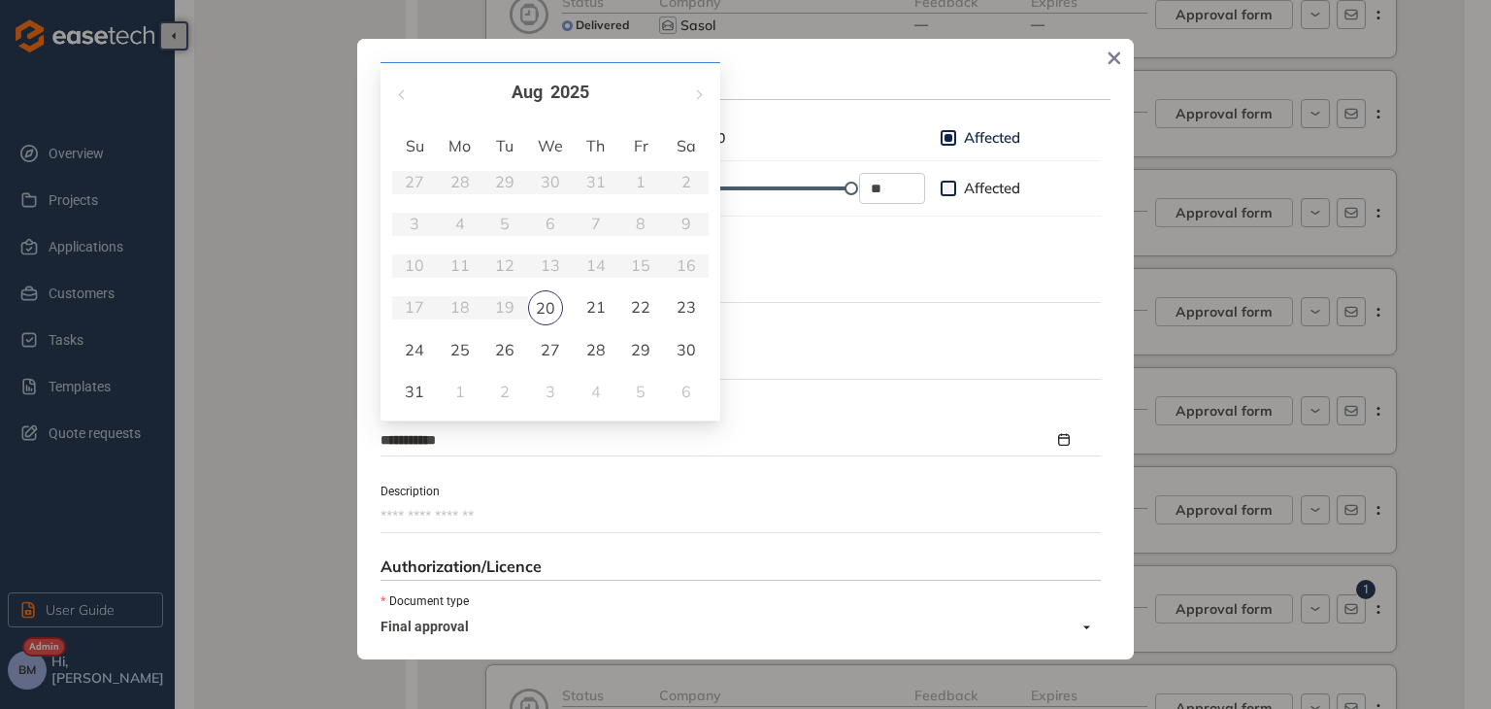
type input "**********"
click at [699, 96] on span "button" at bounding box center [698, 94] width 10 height 10
click at [702, 97] on button "button" at bounding box center [697, 93] width 21 height 40
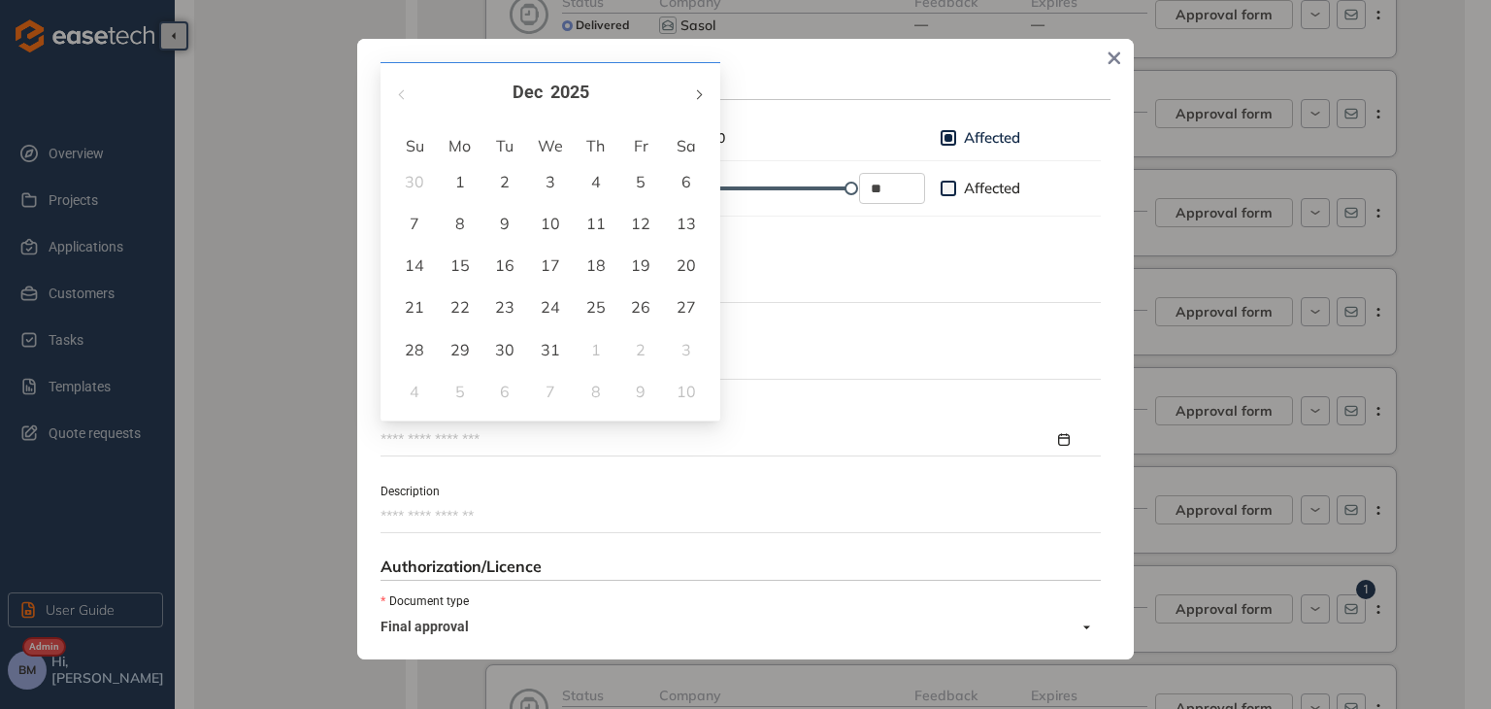
click at [702, 97] on button "button" at bounding box center [697, 93] width 21 height 40
type input "**********"
click at [594, 268] on div "19" at bounding box center [595, 264] width 23 height 23
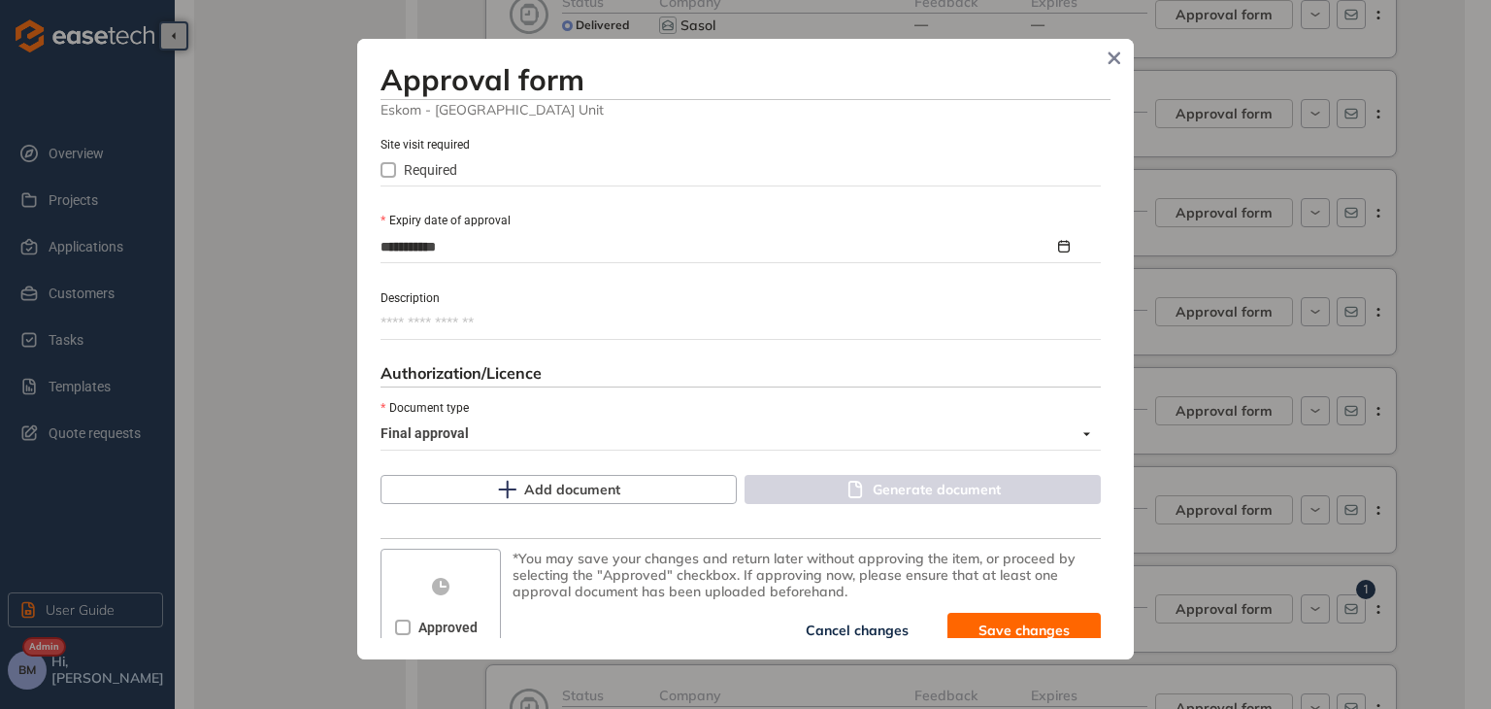
scroll to position [874, 0]
click at [570, 494] on span "Add document" at bounding box center [572, 488] width 96 height 21
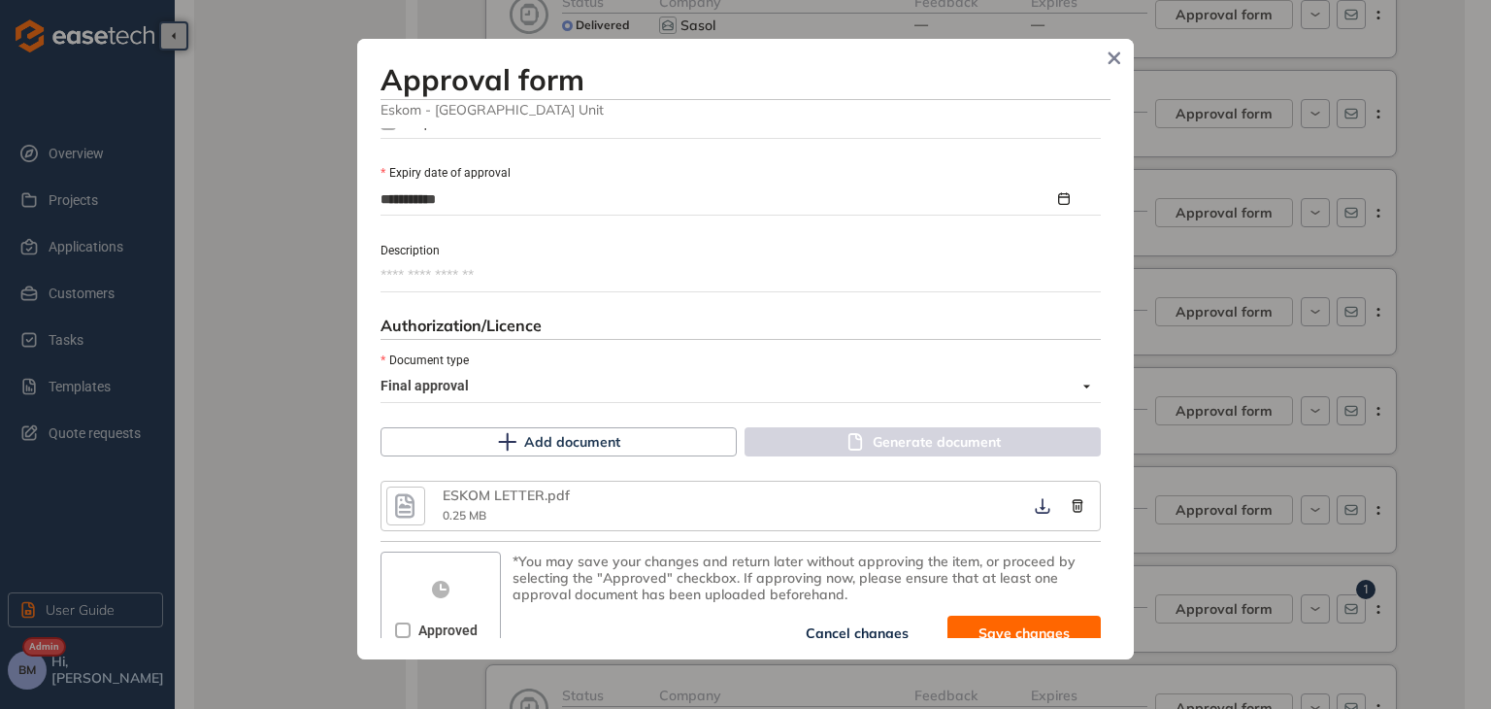
scroll to position [941, 0]
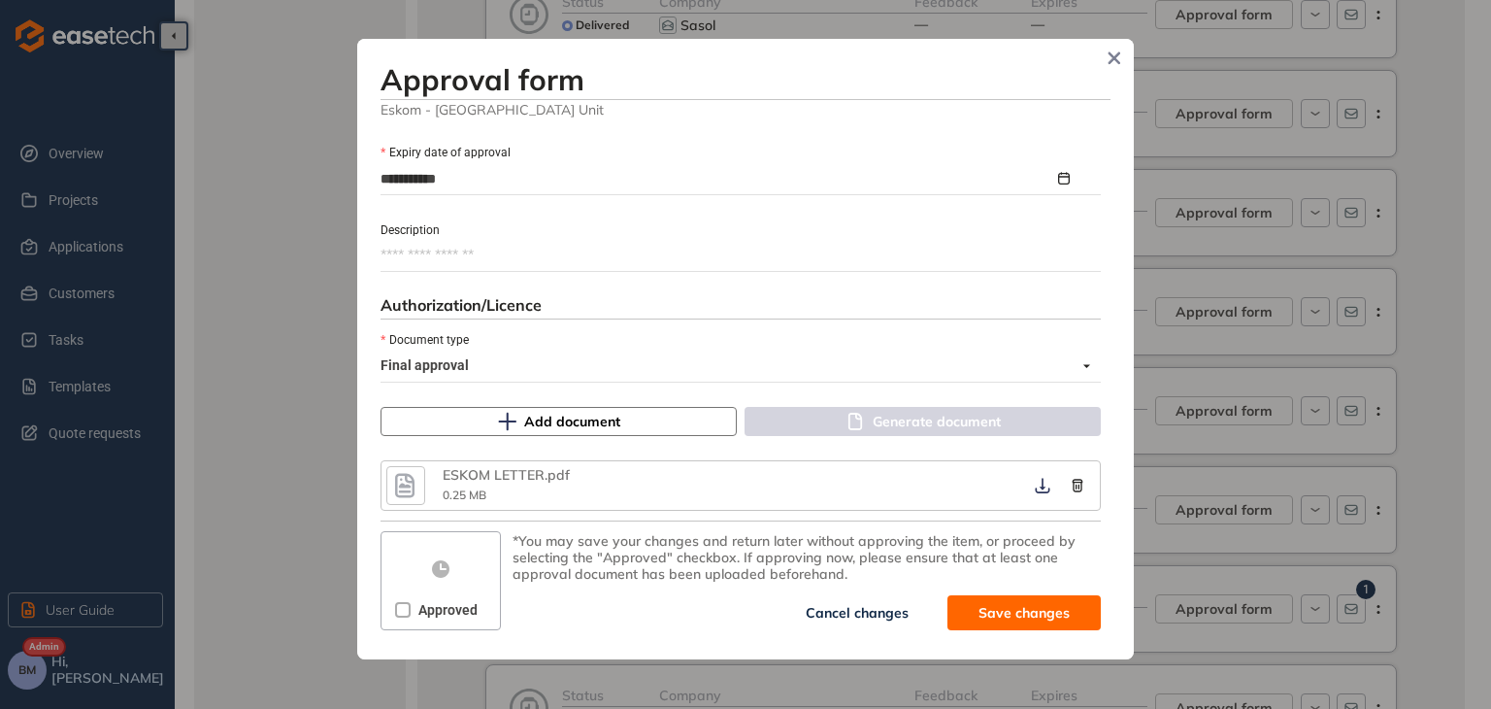
click at [591, 420] on span "Add document" at bounding box center [572, 421] width 96 height 21
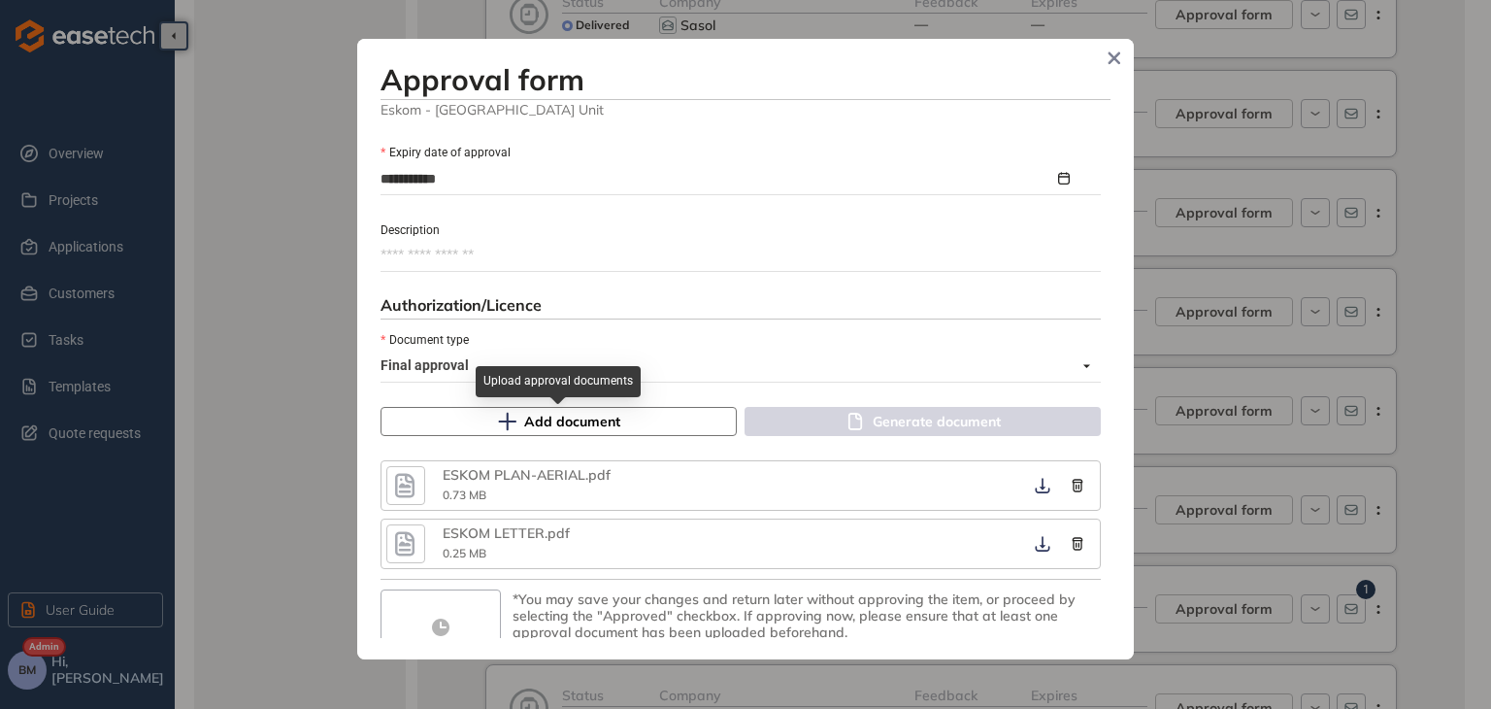
click at [658, 424] on button "Add document" at bounding box center [559, 421] width 356 height 29
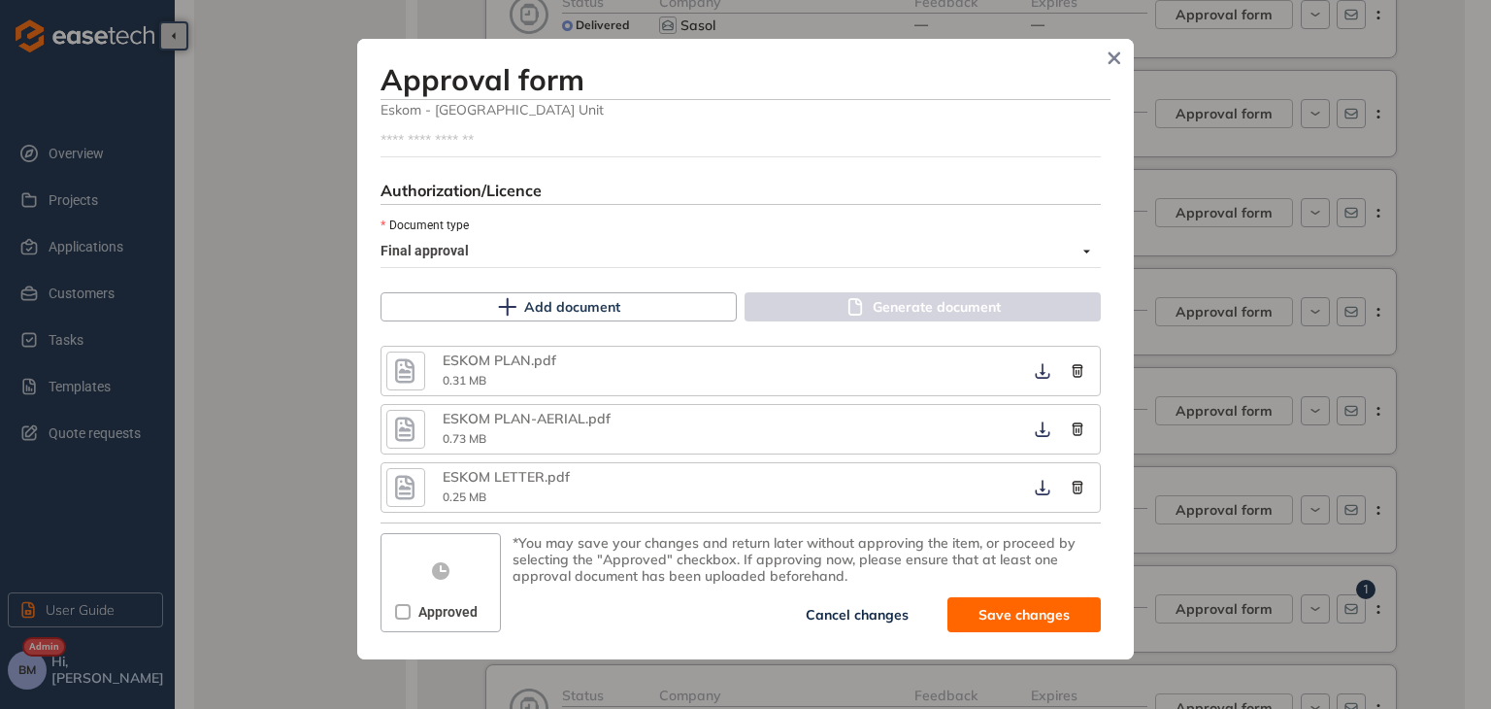
scroll to position [1056, 0]
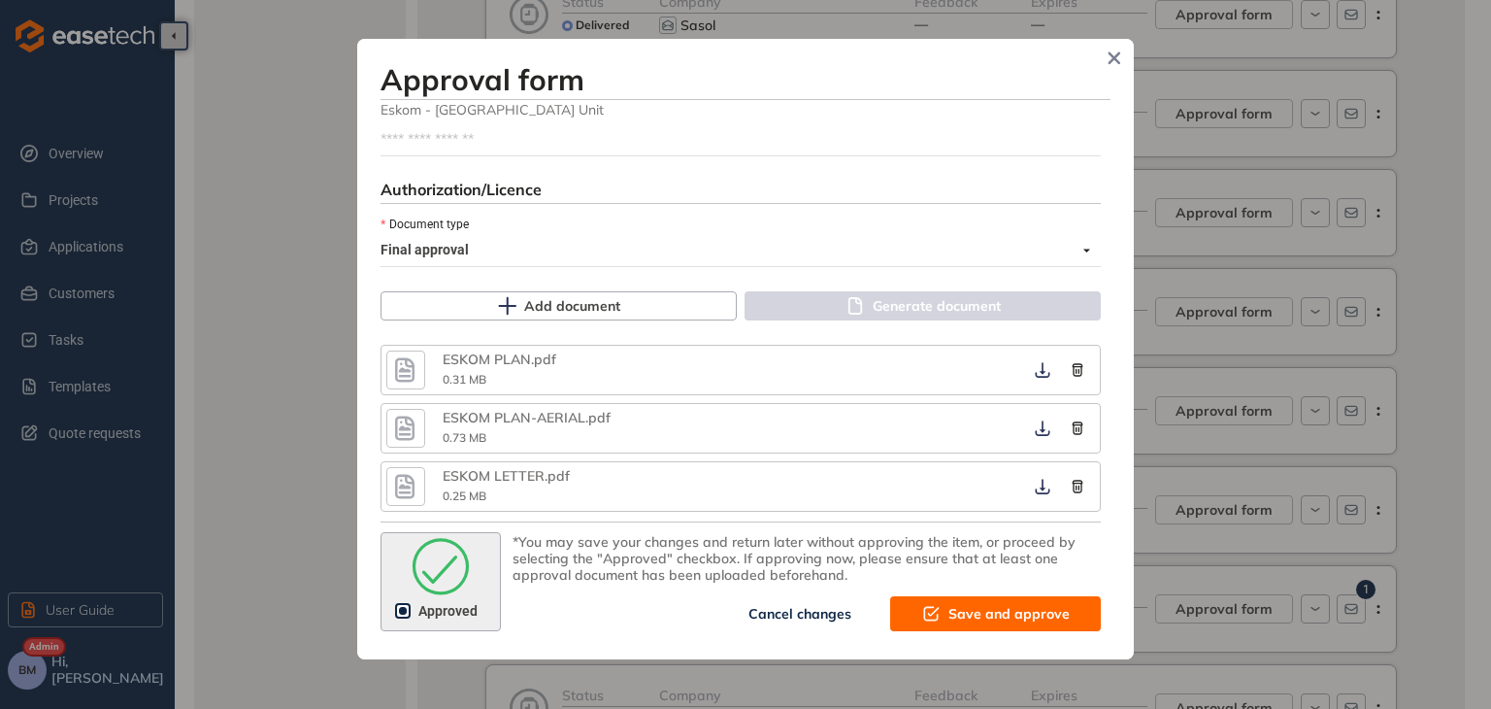
click at [982, 611] on span "Save and approve" at bounding box center [1008, 613] width 121 height 21
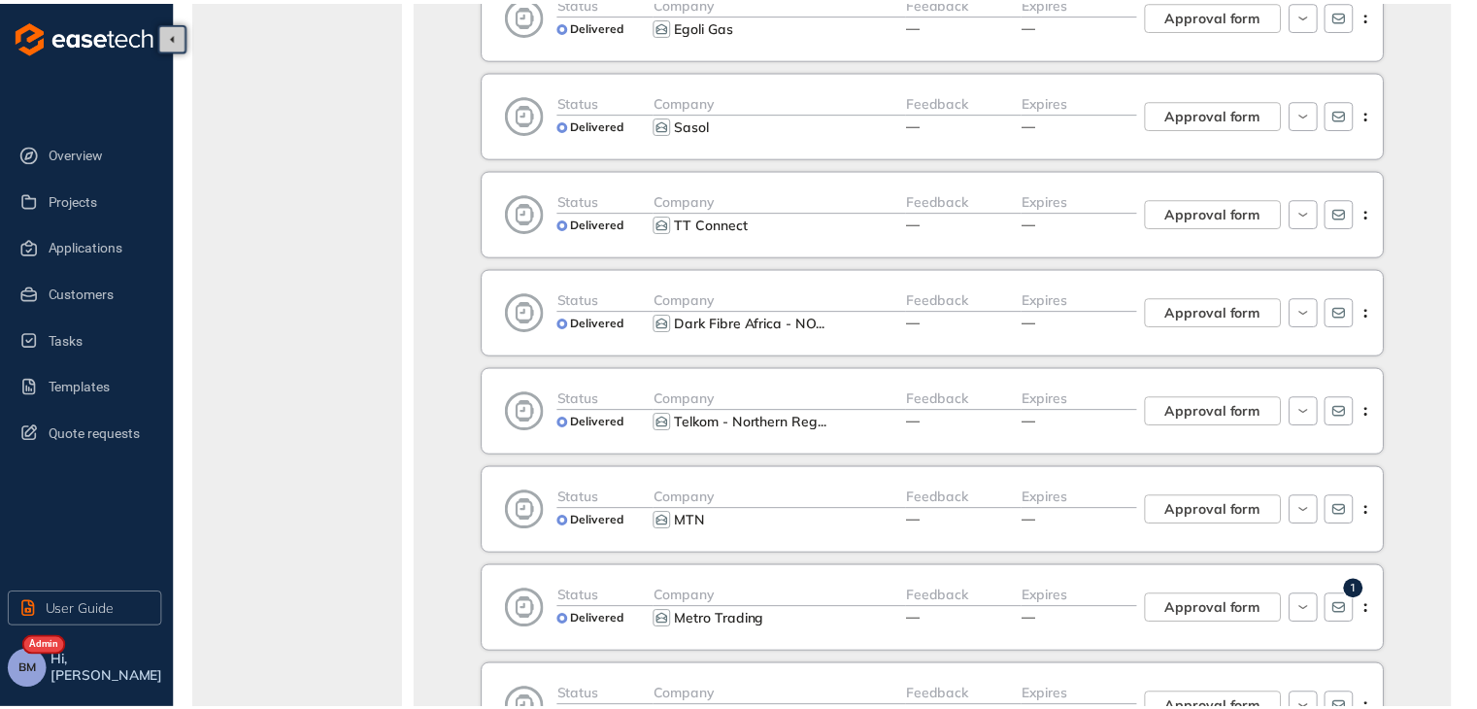
scroll to position [1302, 0]
